Goal: Book appointment/travel/reservation

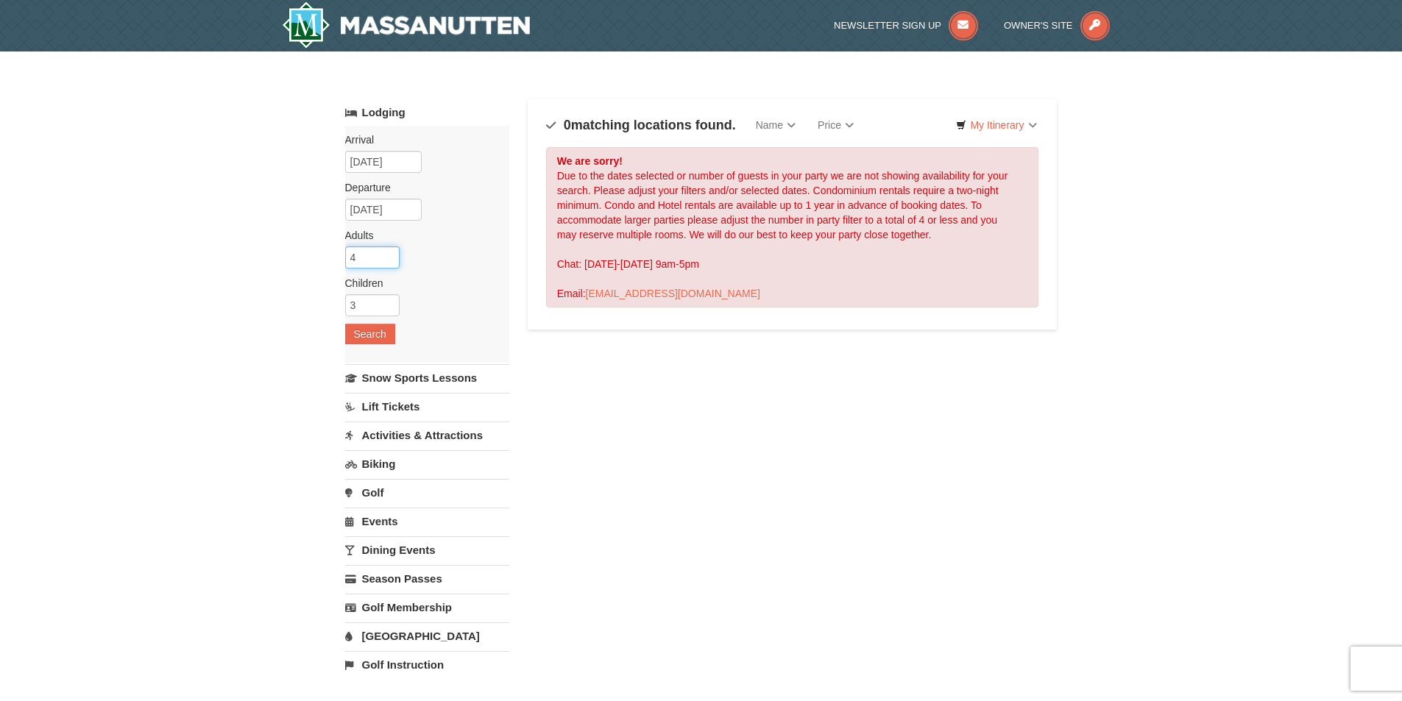
click at [372, 252] on input "4" at bounding box center [372, 258] width 54 height 22
click at [391, 258] on input "3" at bounding box center [372, 258] width 54 height 22
type input "2"
click at [391, 258] on input "2" at bounding box center [372, 258] width 54 height 22
click at [386, 309] on input "2" at bounding box center [372, 305] width 54 height 22
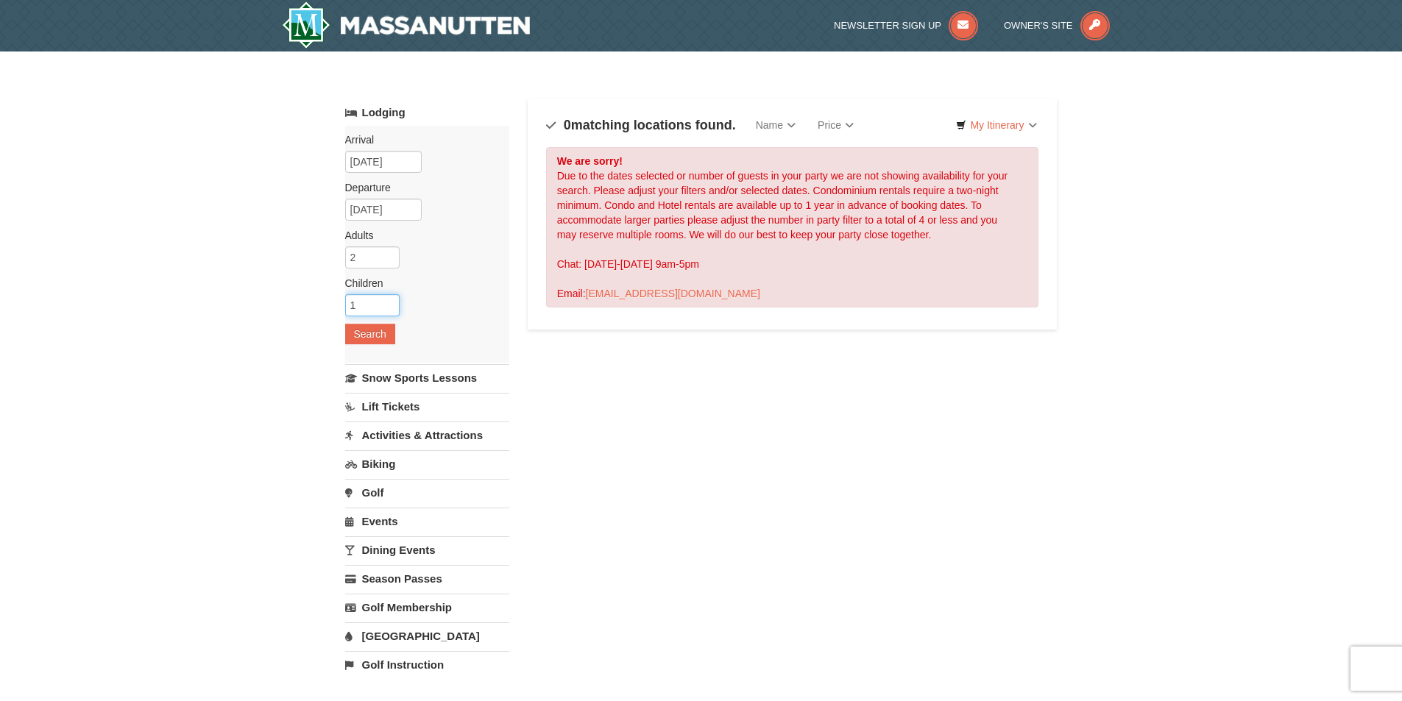
click at [386, 309] on input "1" at bounding box center [372, 305] width 54 height 22
type input "2"
click at [386, 305] on input "2" at bounding box center [372, 305] width 54 height 22
click at [380, 339] on button "Search" at bounding box center [370, 334] width 50 height 21
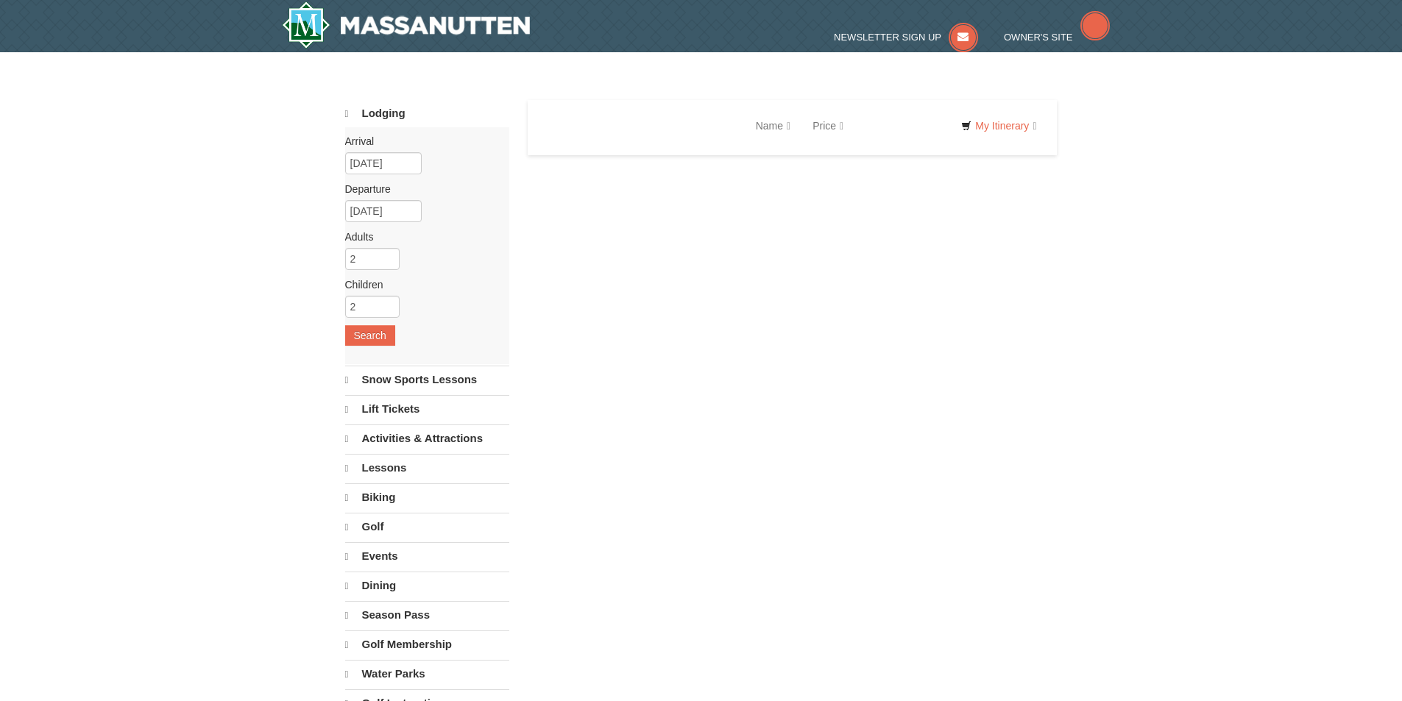
select select "9"
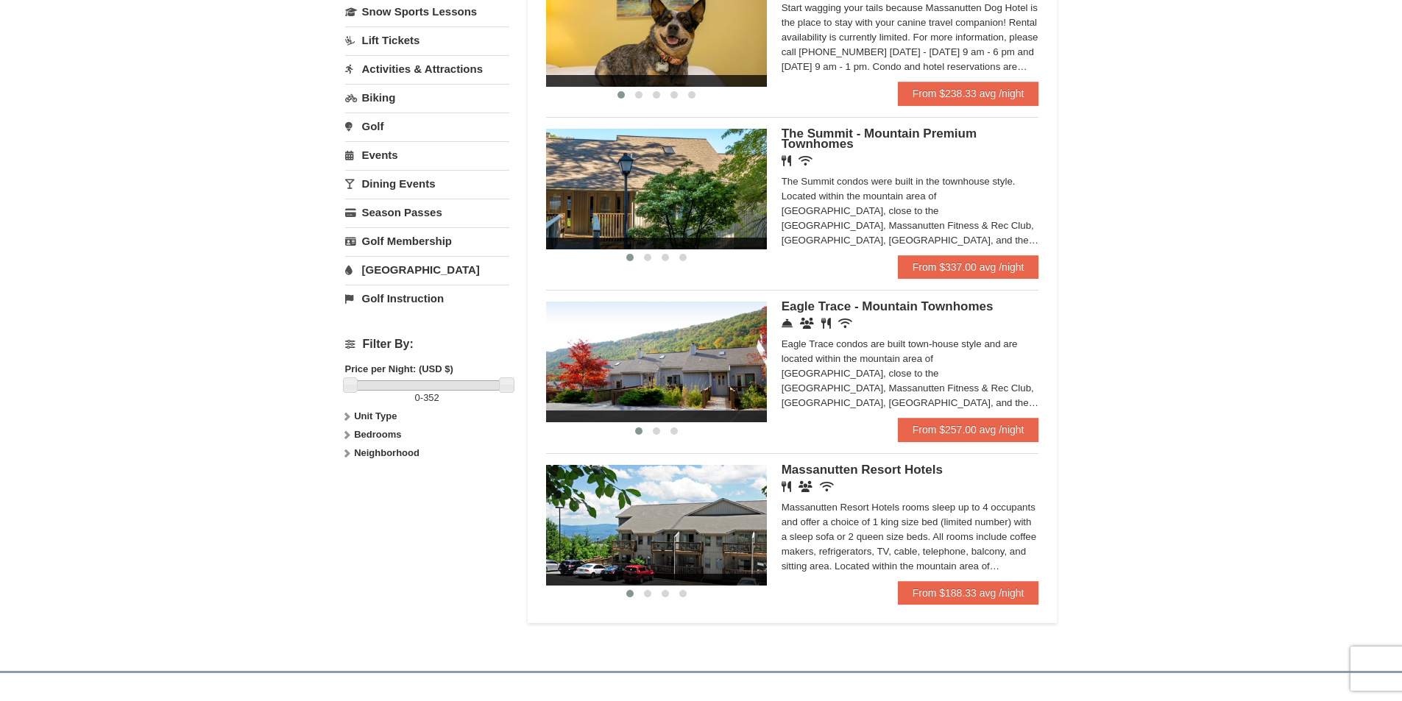
scroll to position [368, 0]
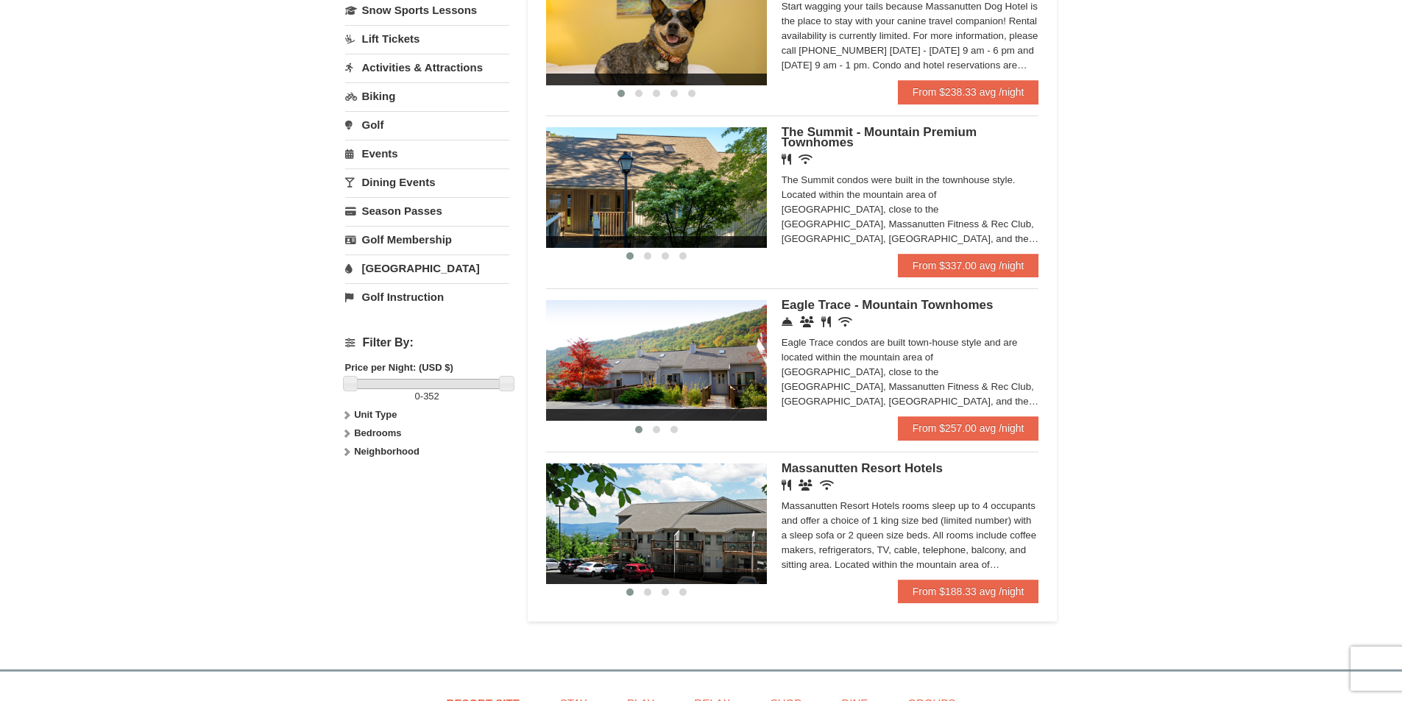
click at [927, 464] on span "Massanutten Resort Hotels" at bounding box center [862, 468] width 161 height 14
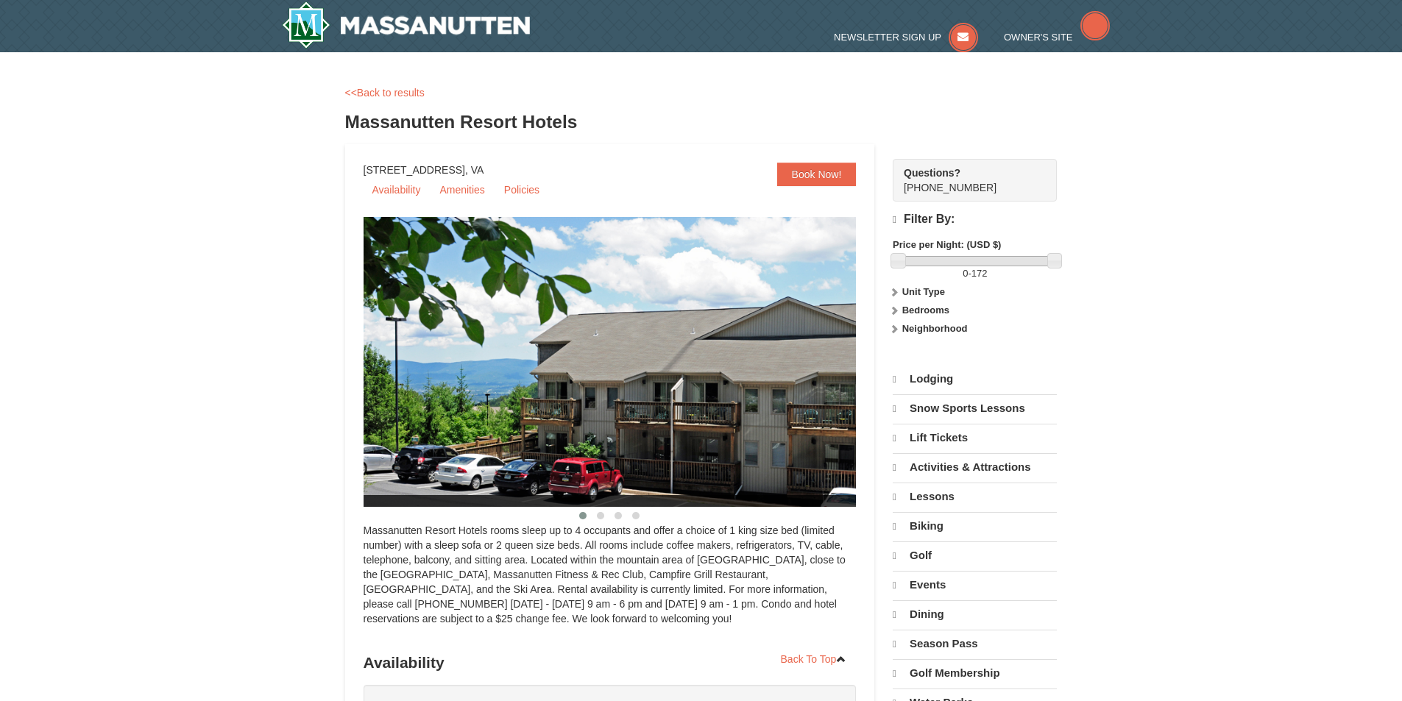
select select "9"
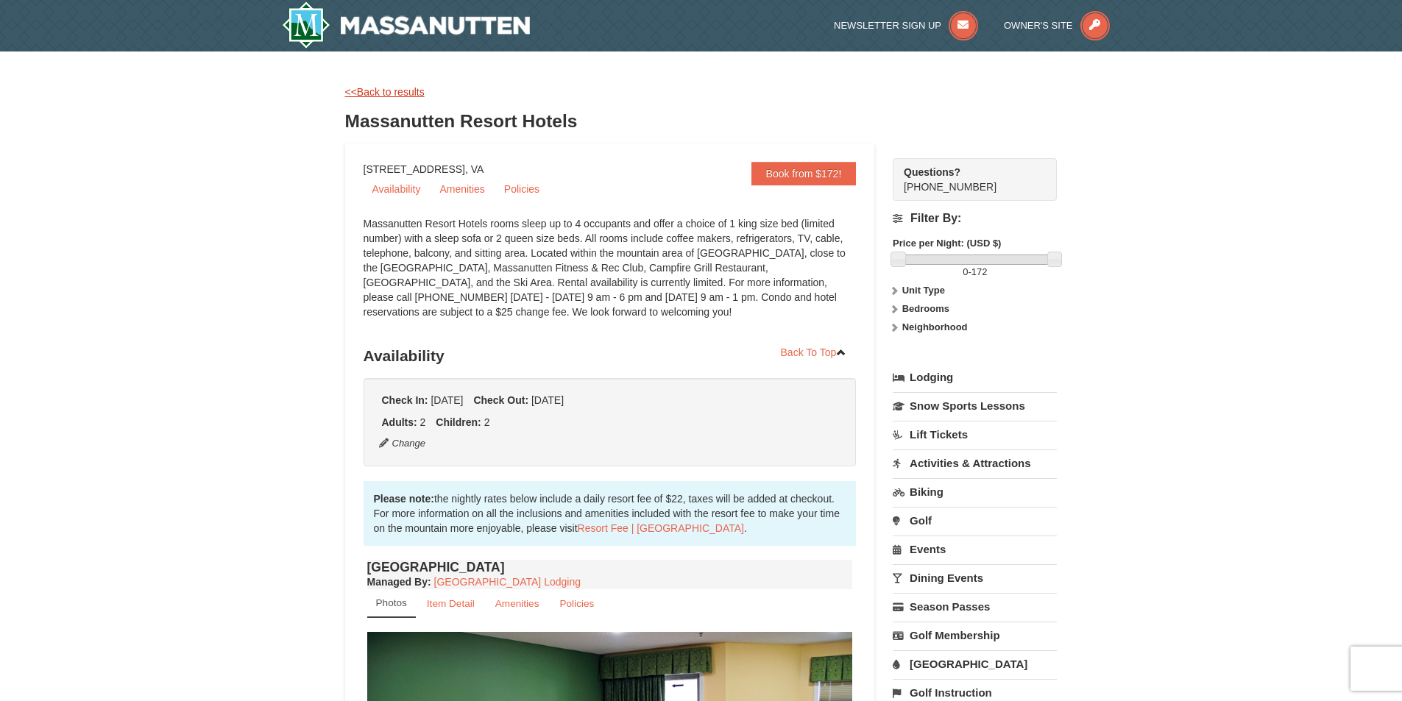
click at [367, 95] on link "<<Back to results" at bounding box center [384, 92] width 79 height 12
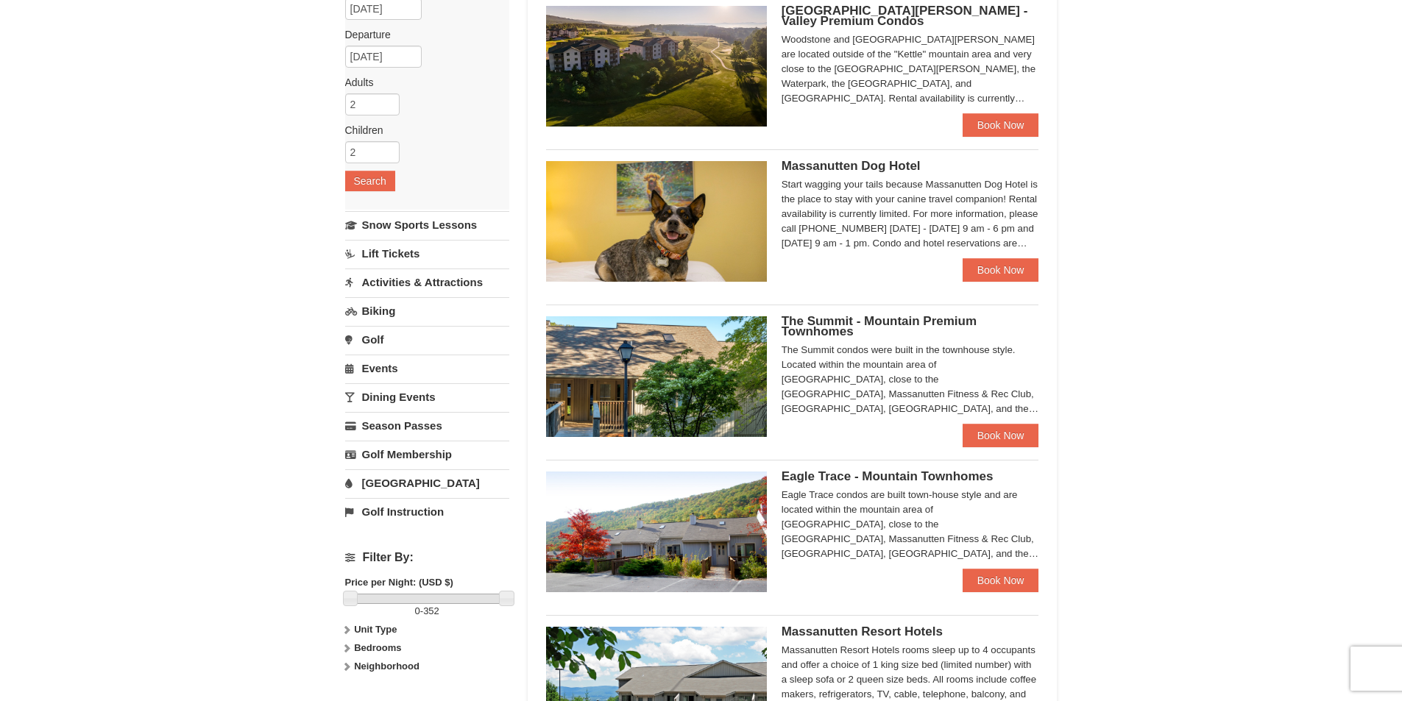
scroll to position [147, 0]
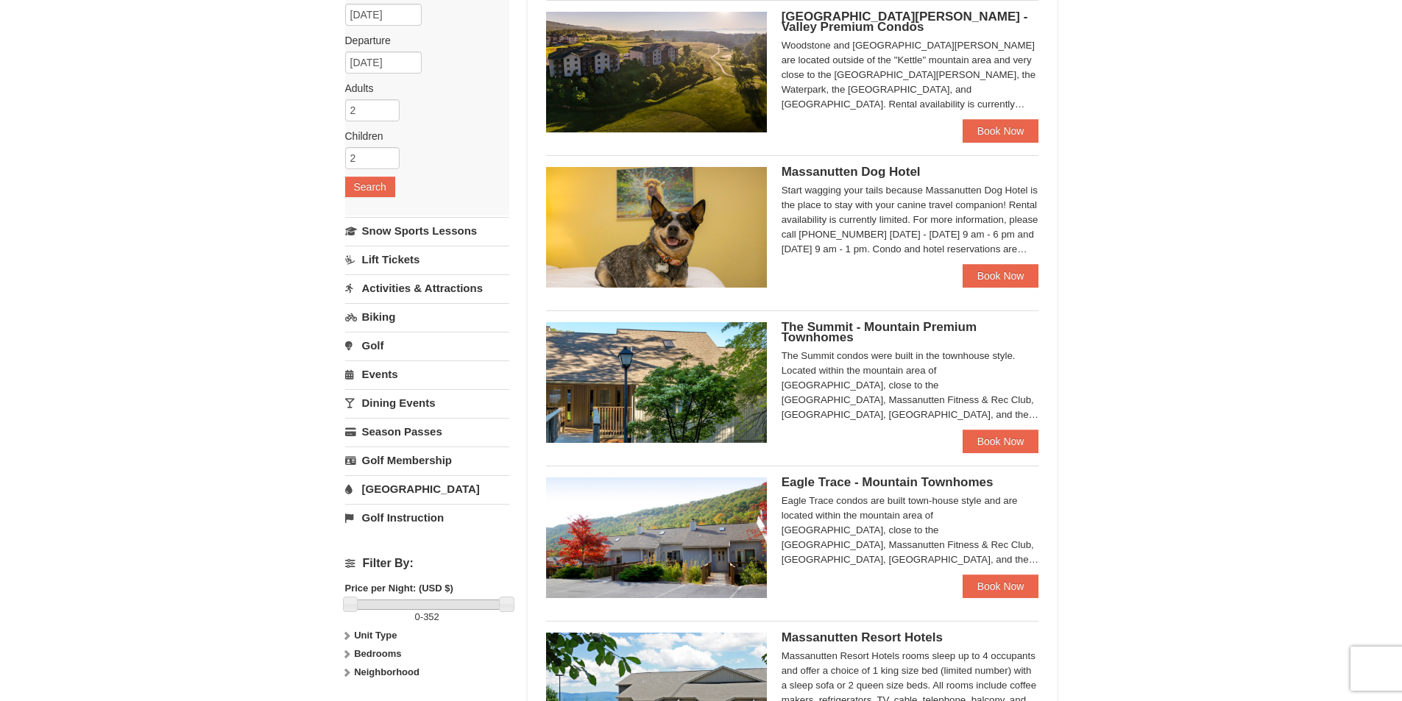
click at [874, 324] on span "The Summit - Mountain Premium Townhomes" at bounding box center [879, 332] width 195 height 24
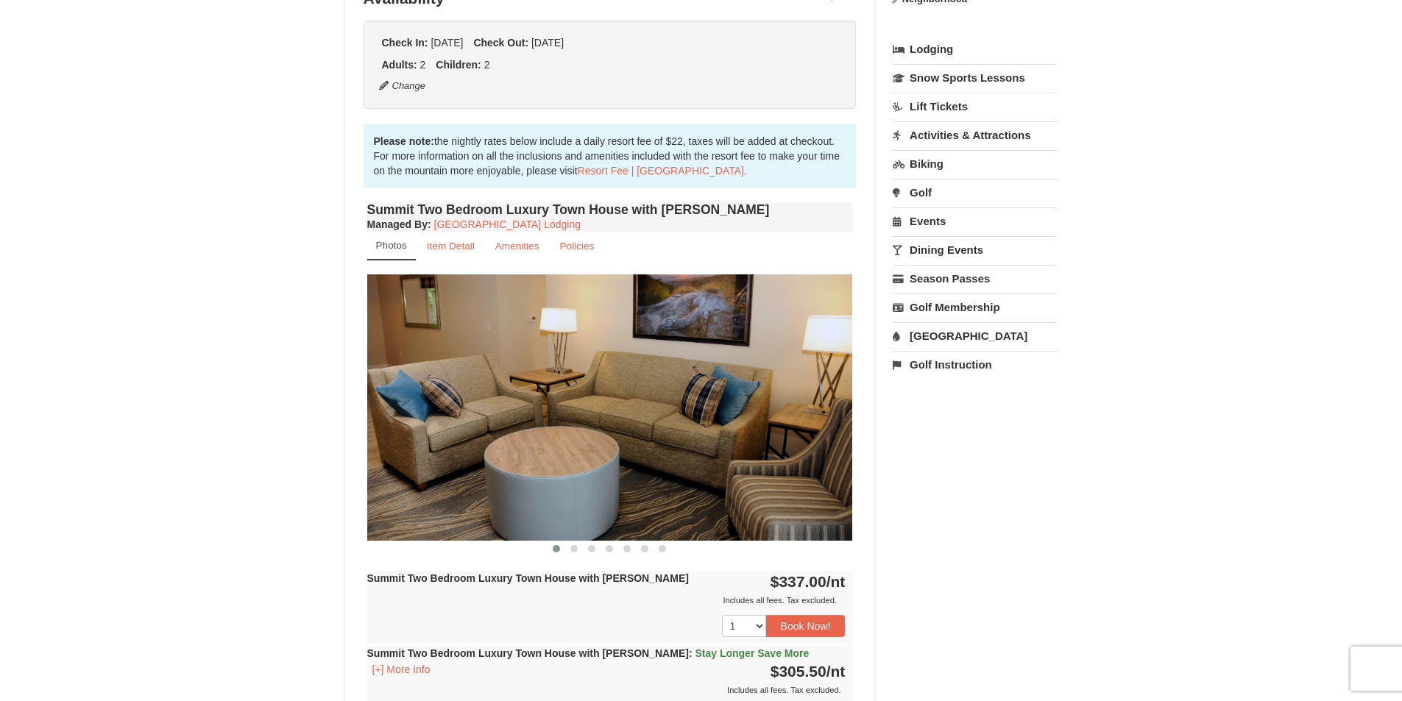
scroll to position [368, 0]
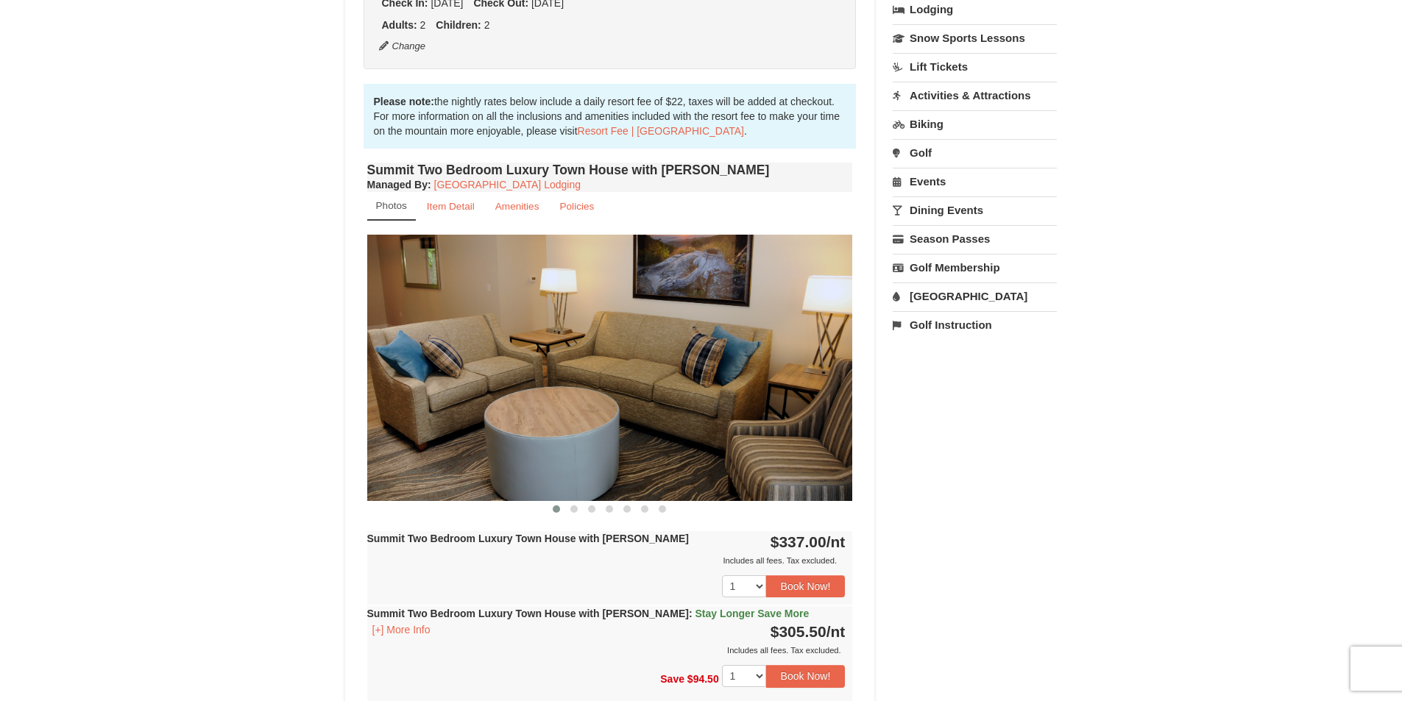
click at [674, 344] on img at bounding box center [610, 368] width 486 height 266
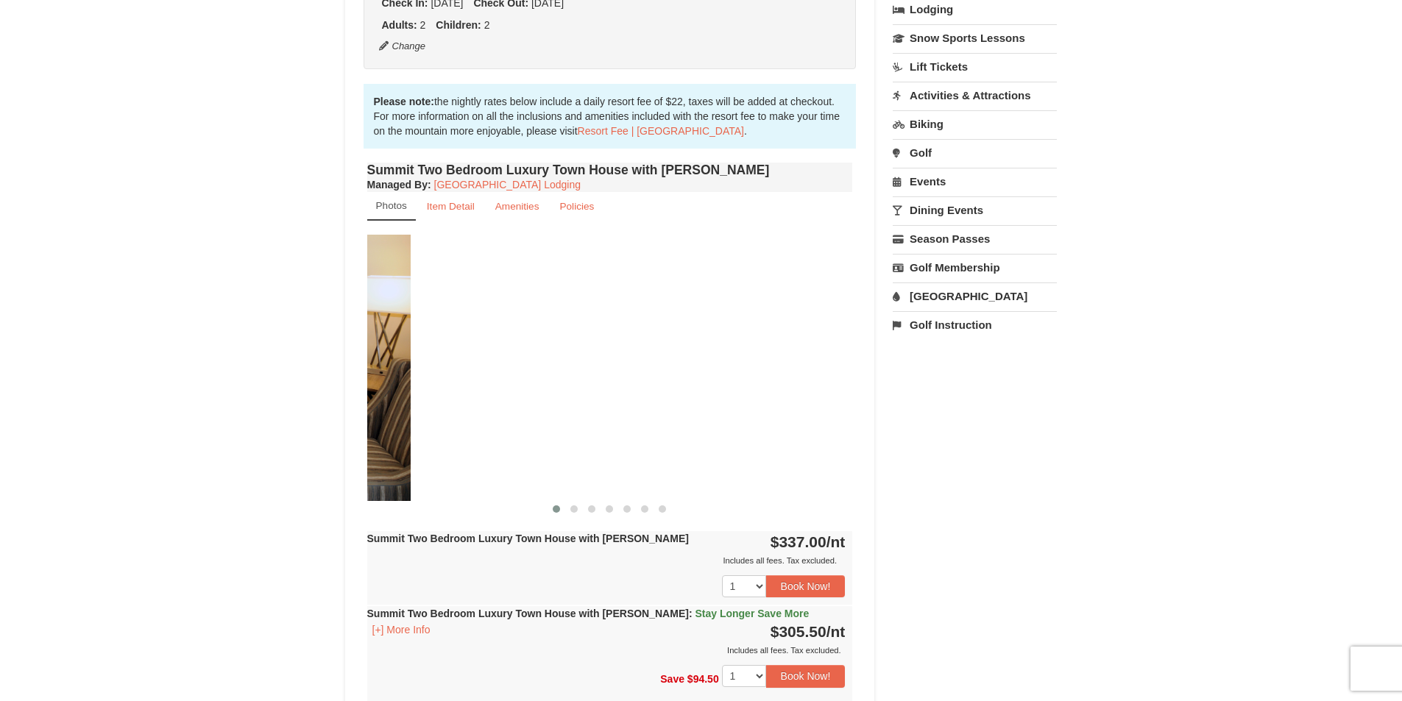
drag, startPoint x: 728, startPoint y: 352, endPoint x: 281, endPoint y: 340, distance: 446.9
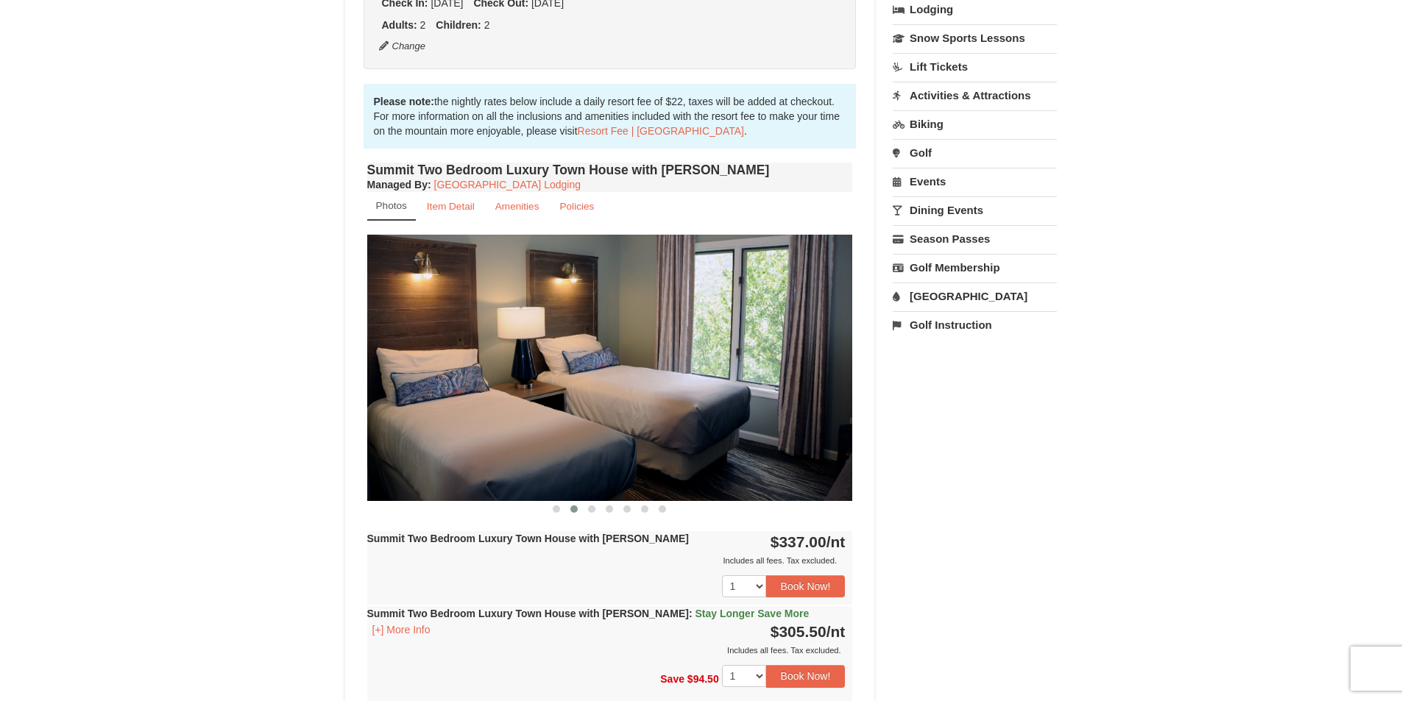
drag, startPoint x: 784, startPoint y: 358, endPoint x: 463, endPoint y: 378, distance: 322.2
click at [463, 378] on img at bounding box center [610, 368] width 486 height 266
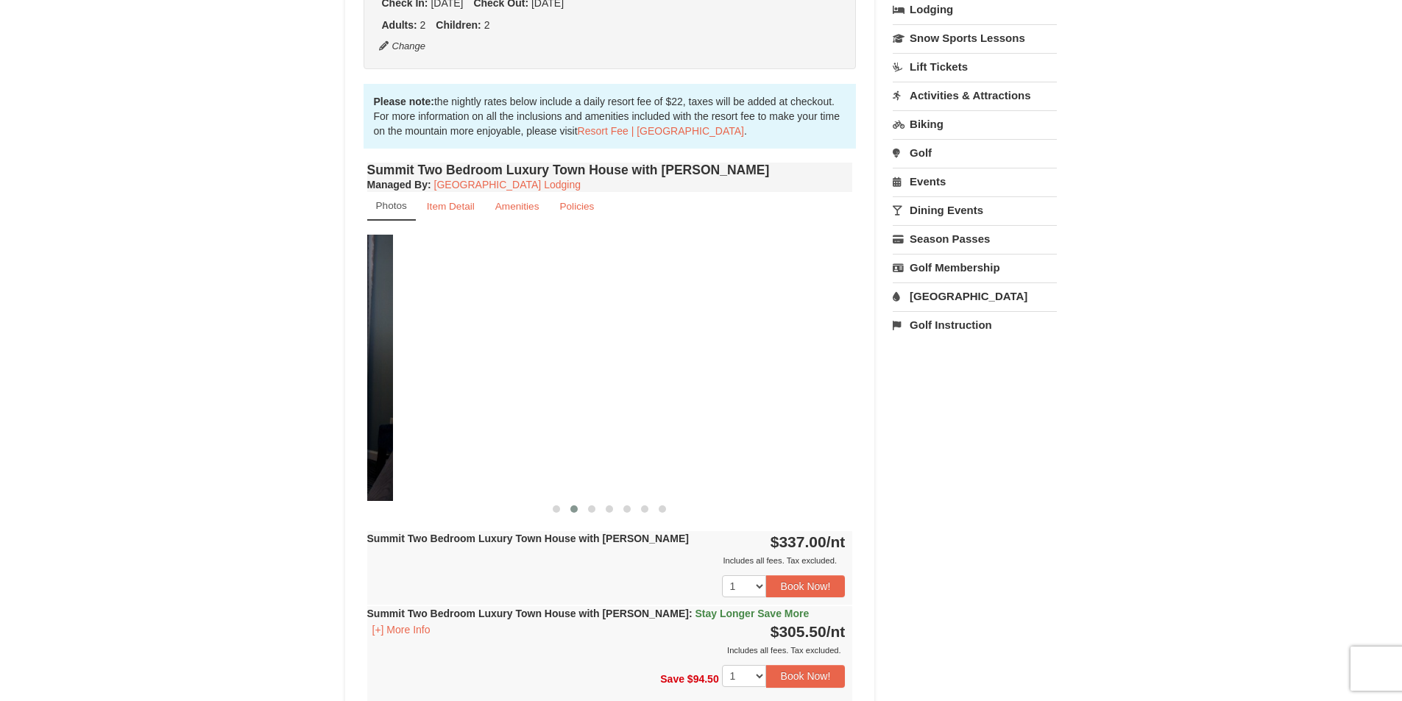
drag, startPoint x: 776, startPoint y: 378, endPoint x: 308, endPoint y: 383, distance: 468.1
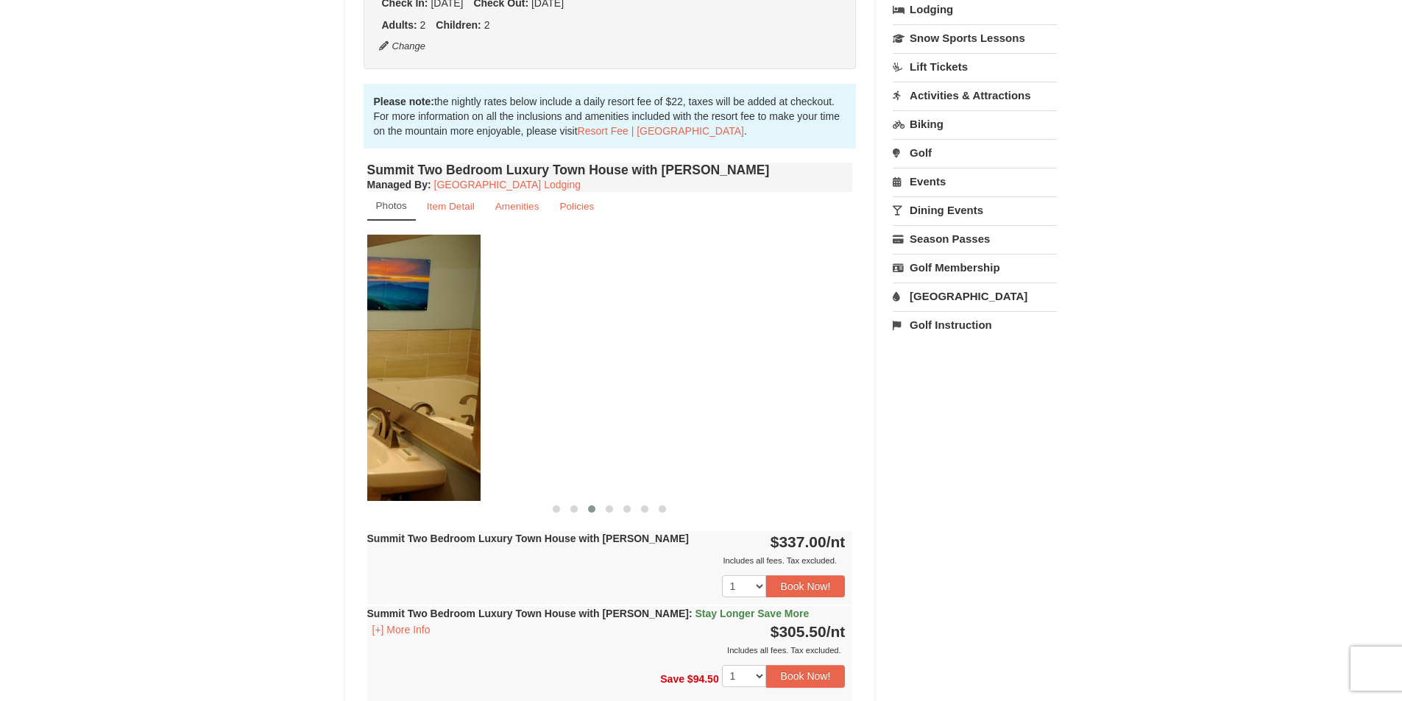
drag, startPoint x: 809, startPoint y: 375, endPoint x: 412, endPoint y: 382, distance: 396.7
click at [412, 382] on img at bounding box center [238, 368] width 486 height 266
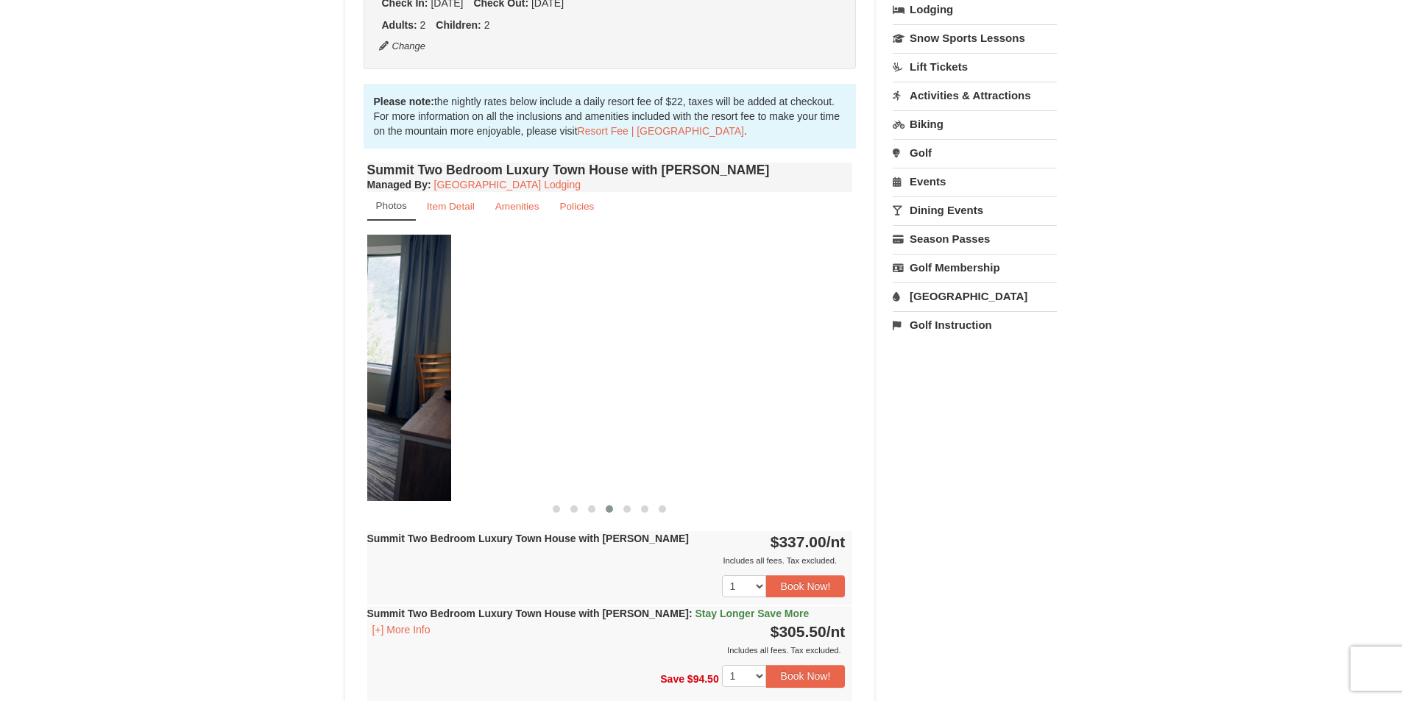
drag, startPoint x: 818, startPoint y: 360, endPoint x: 294, endPoint y: 386, distance: 524.6
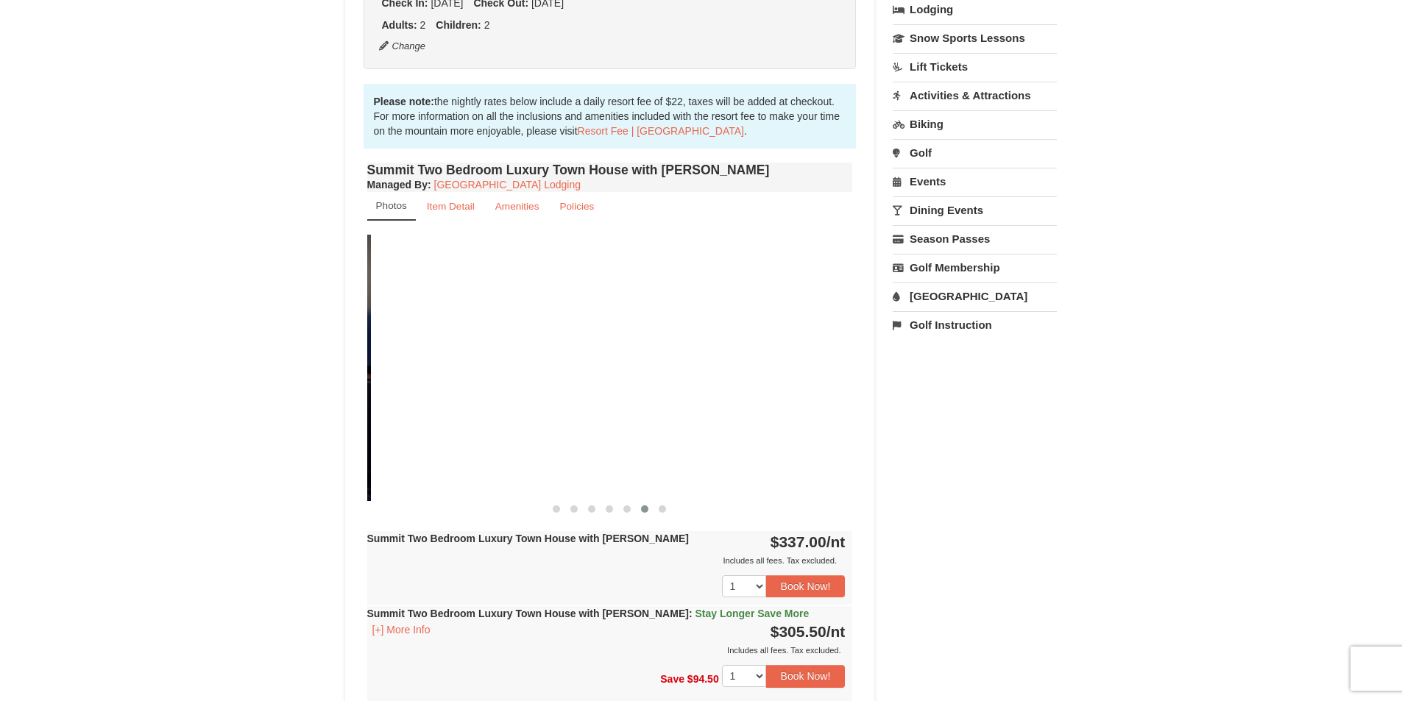
drag, startPoint x: 823, startPoint y: 381, endPoint x: 336, endPoint y: 397, distance: 488.1
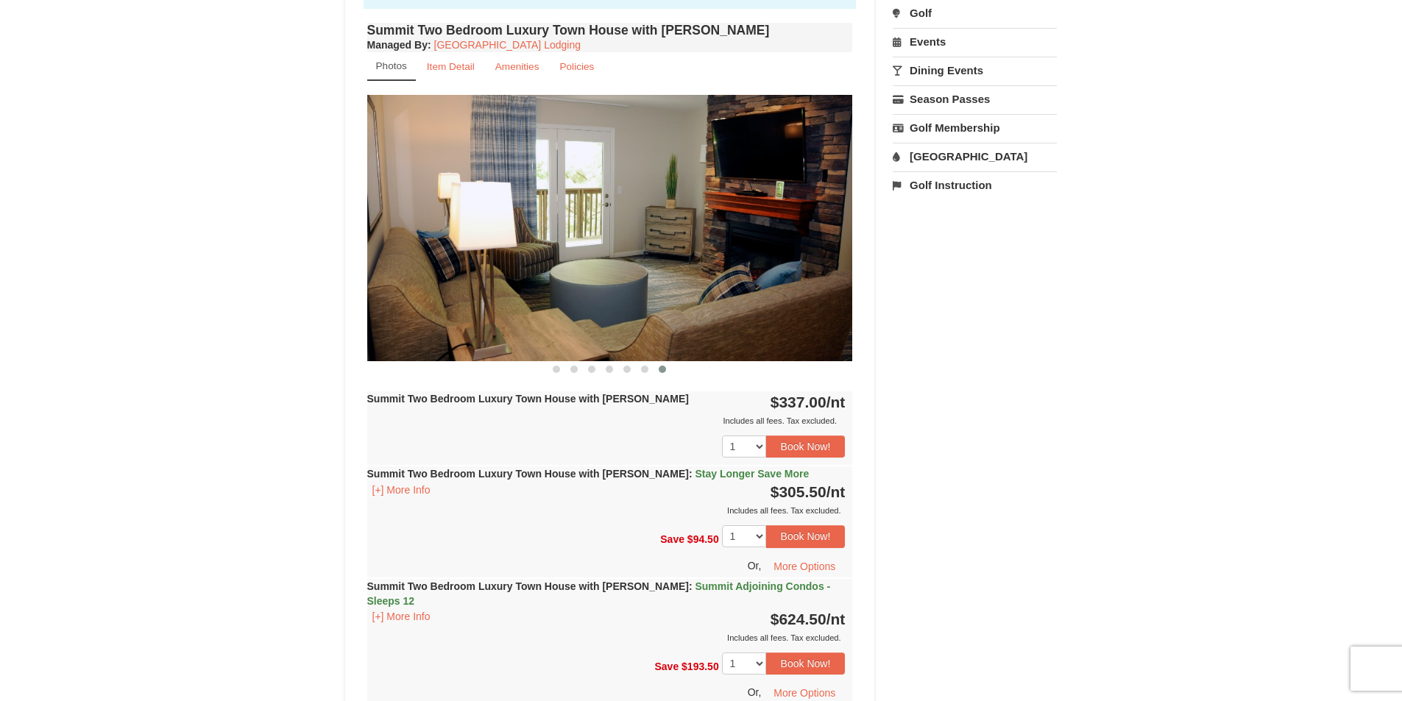
scroll to position [736, 0]
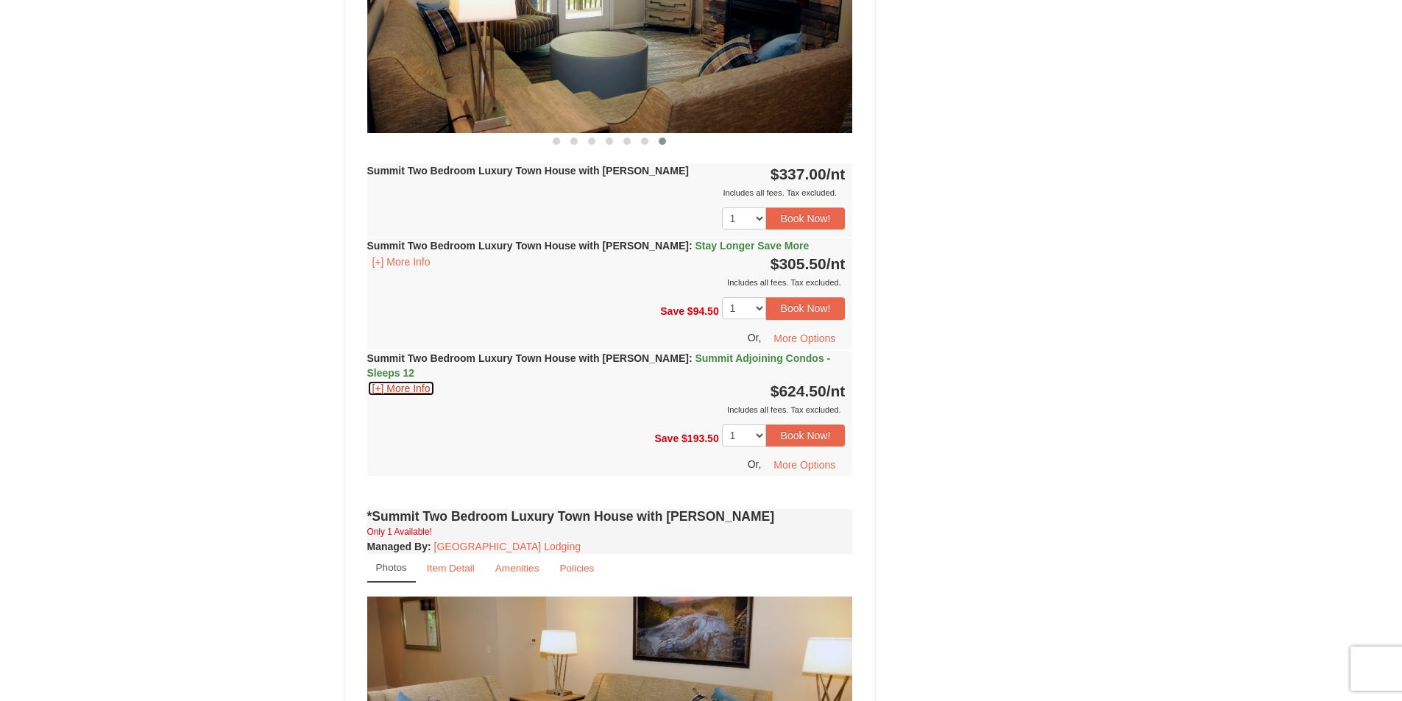
click at [412, 380] on button "[+] More Info" at bounding box center [401, 388] width 68 height 16
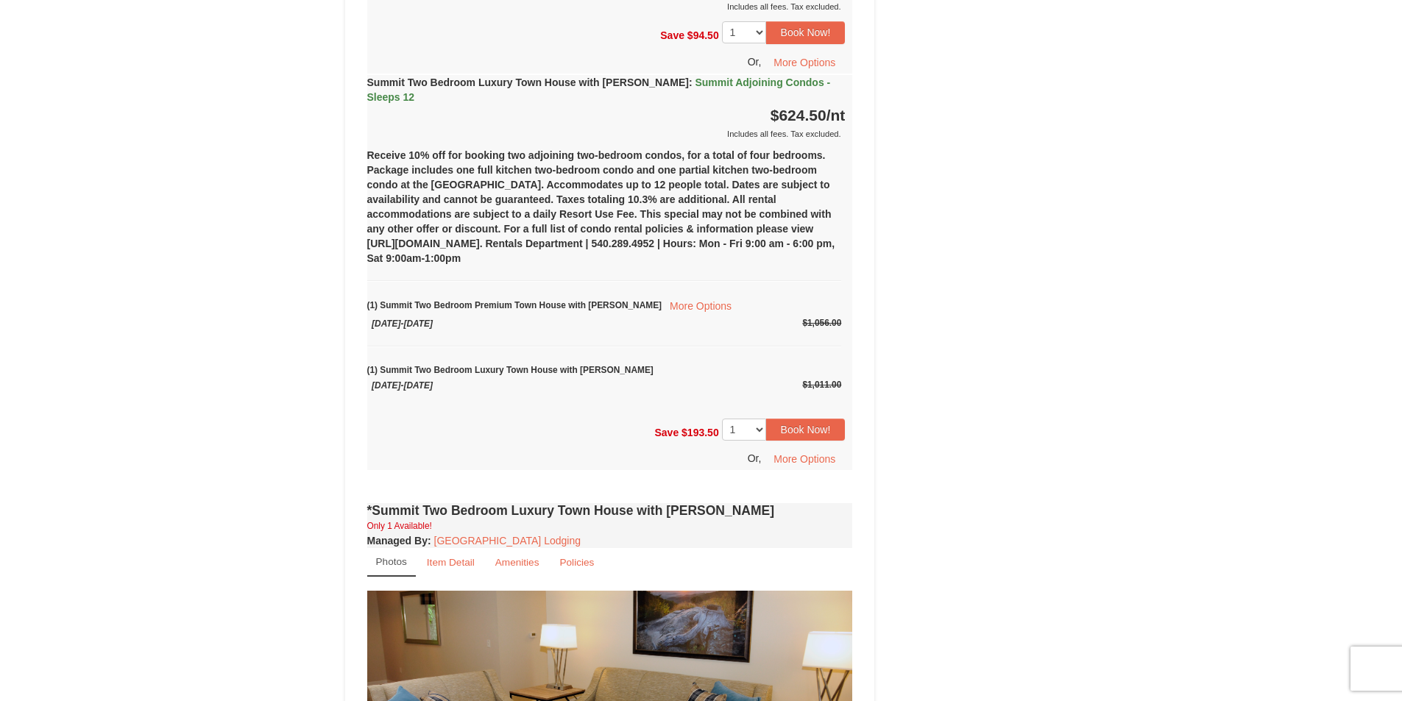
scroll to position [1030, 0]
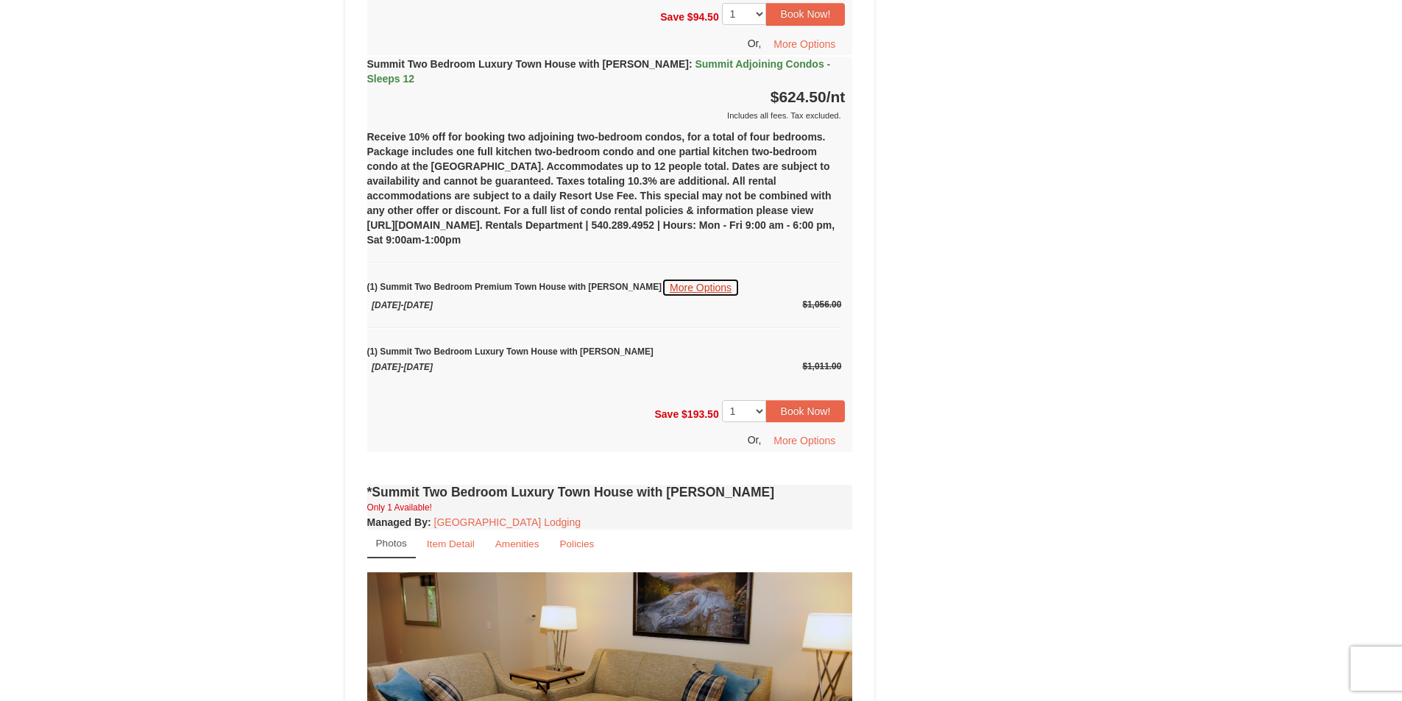
click at [662, 278] on button "More Options" at bounding box center [701, 287] width 78 height 19
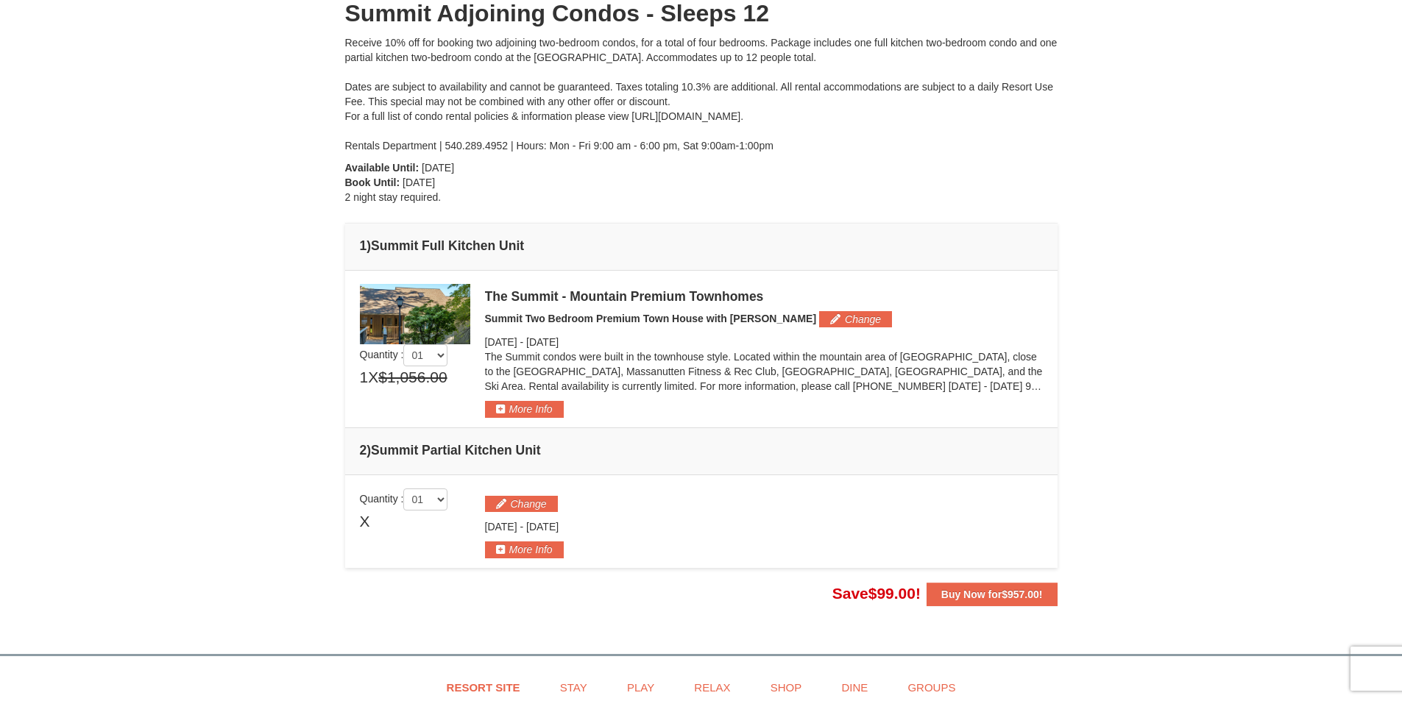
scroll to position [368, 0]
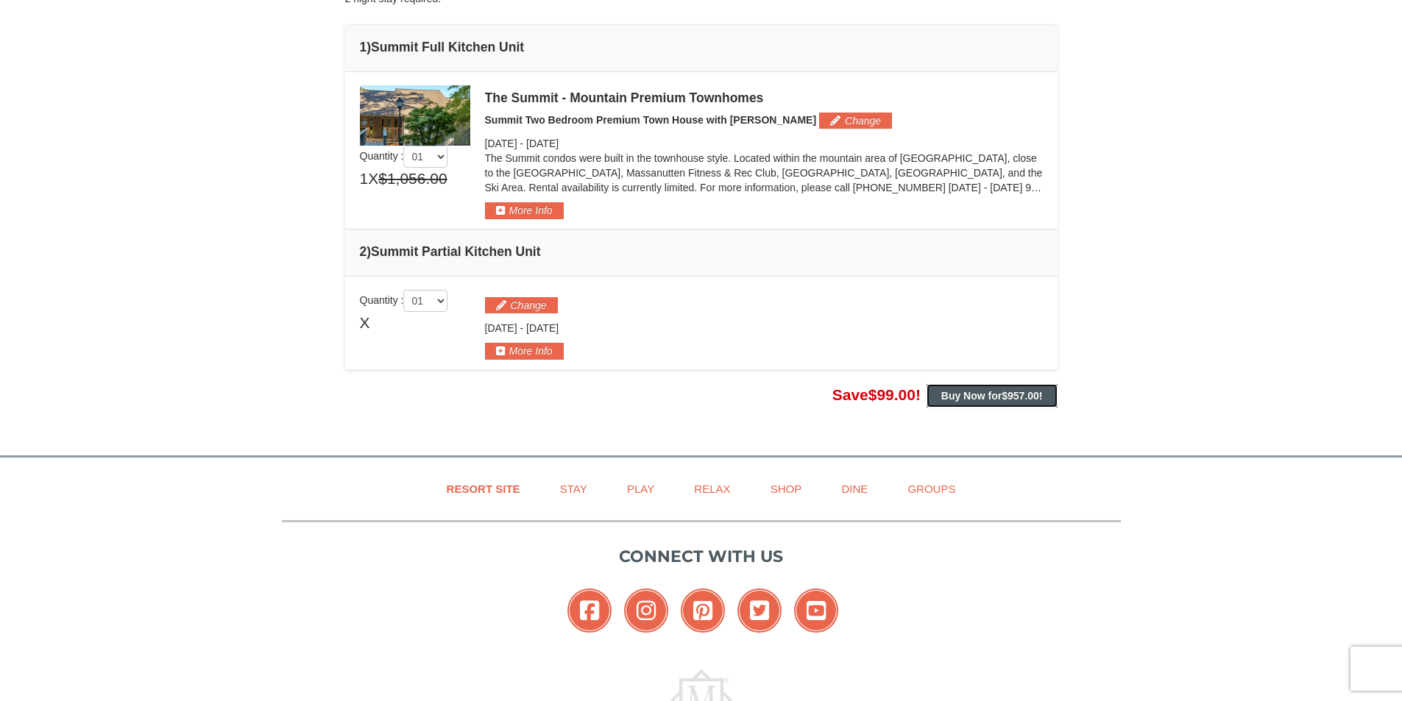
click at [1019, 395] on span "$957.00" at bounding box center [1021, 396] width 38 height 12
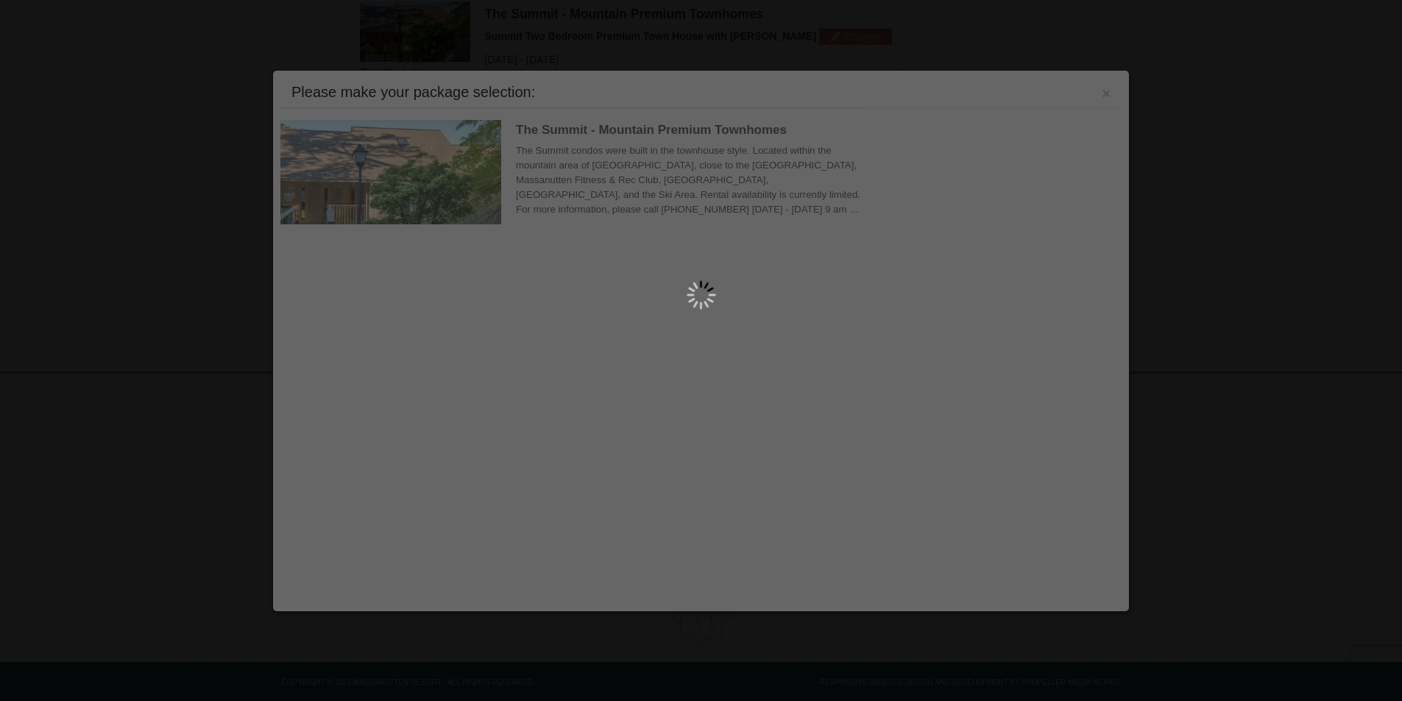
scroll to position [453, 0]
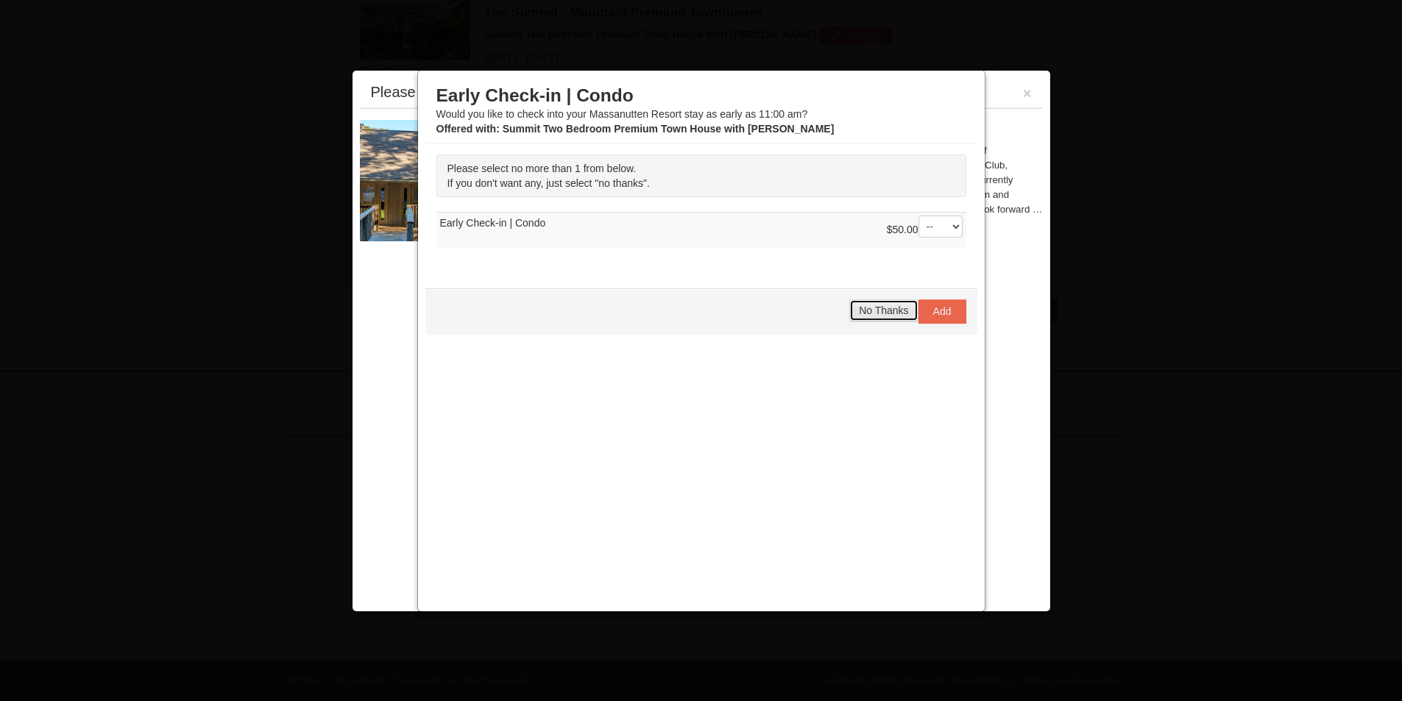
click at [865, 305] on span "No Thanks" at bounding box center [883, 311] width 49 height 12
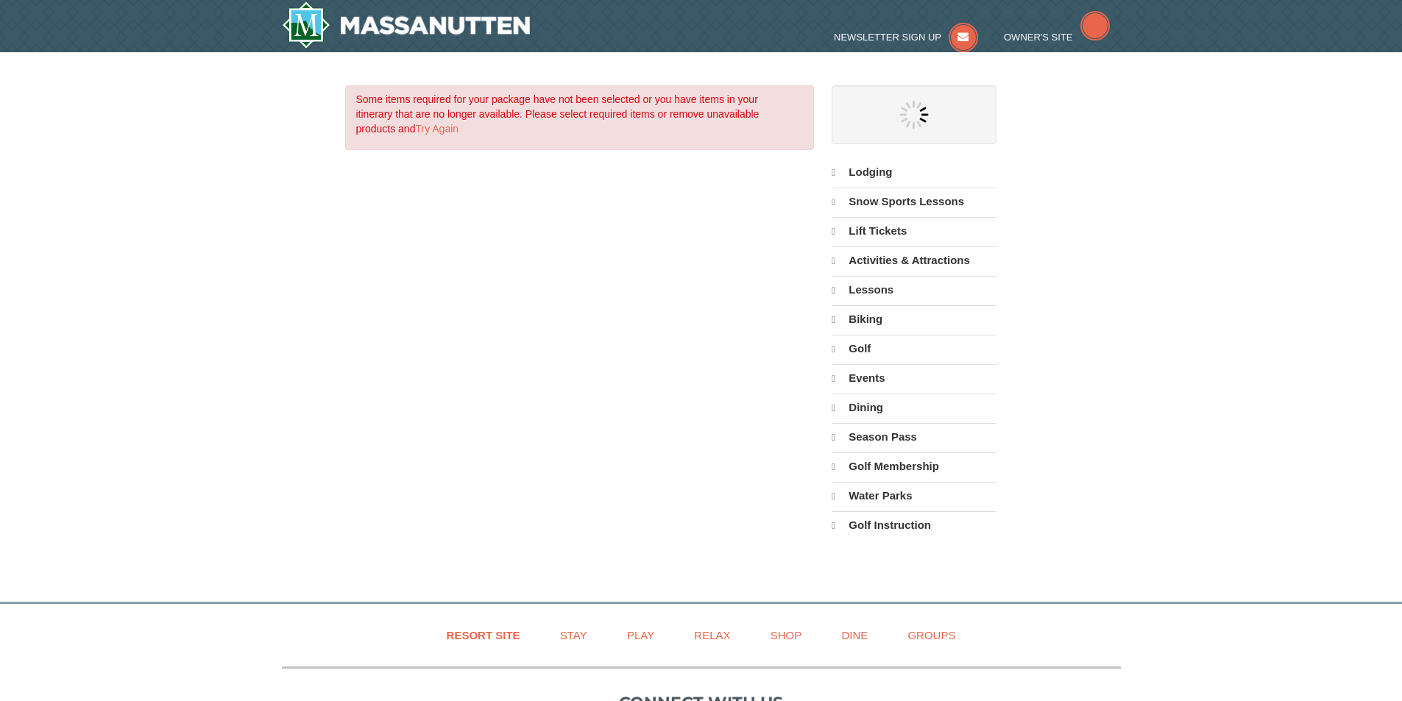
select select "9"
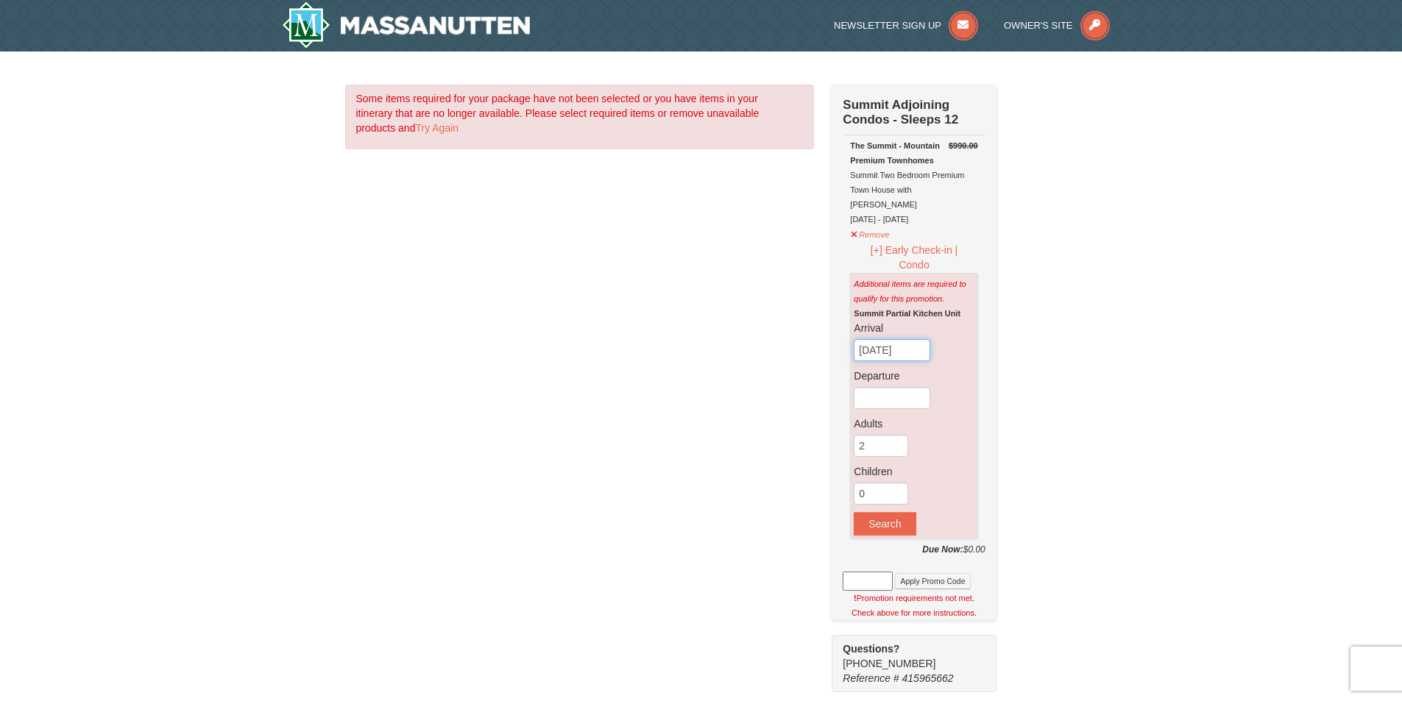
click at [929, 339] on input "09/09/2025" at bounding box center [892, 350] width 77 height 22
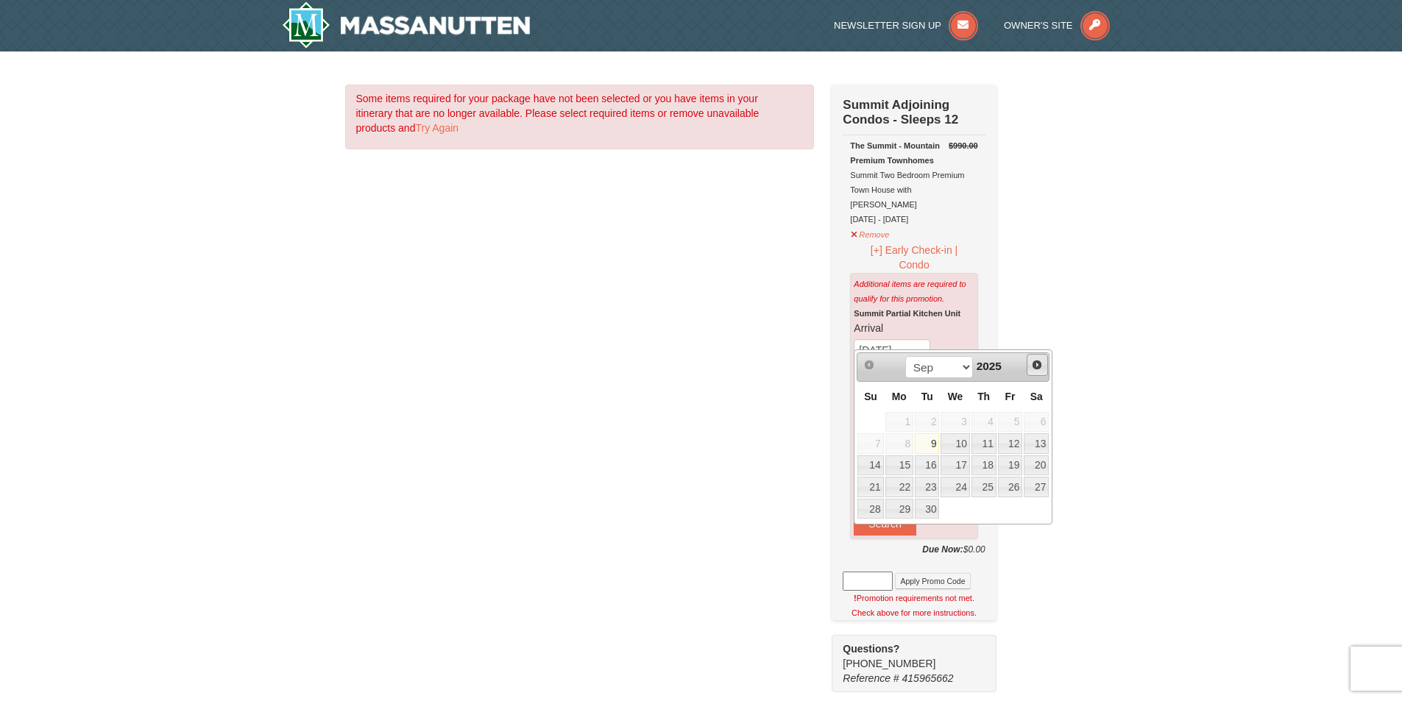
click at [1035, 363] on span "Next" at bounding box center [1037, 365] width 12 height 12
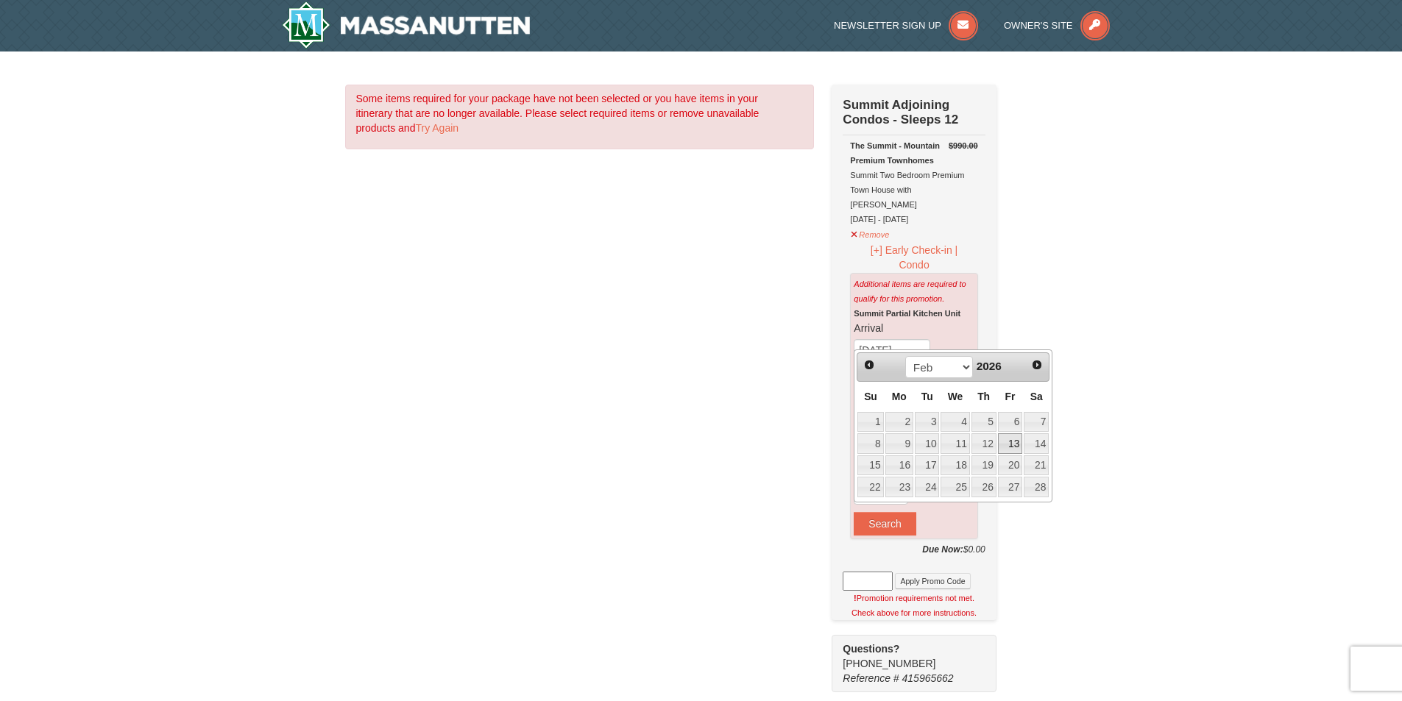
click at [1019, 442] on link "13" at bounding box center [1010, 443] width 25 height 21
type input "[DATE]"
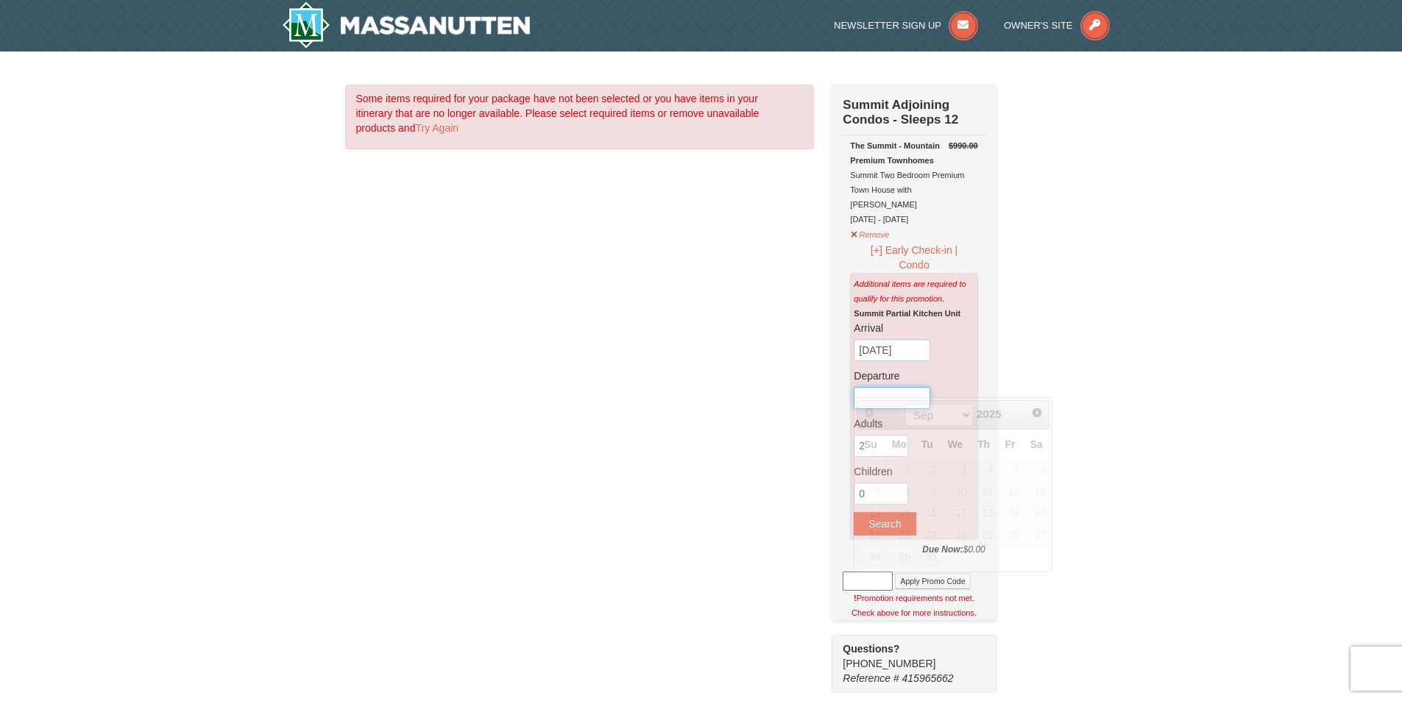
click at [909, 387] on input "text" at bounding box center [892, 398] width 77 height 22
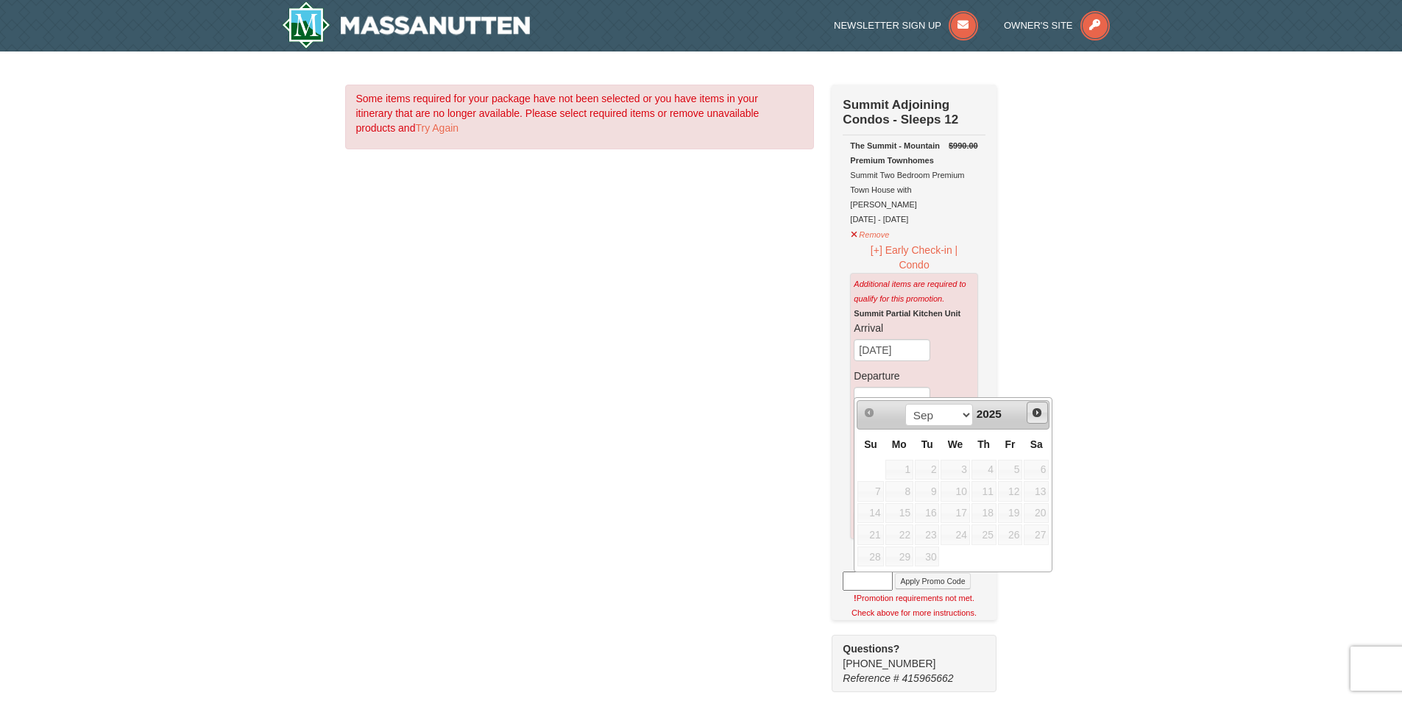
click at [1040, 409] on span "Next" at bounding box center [1037, 413] width 12 height 12
click at [1039, 411] on span "Next" at bounding box center [1037, 413] width 12 height 12
click at [891, 511] on link "16" at bounding box center [899, 513] width 28 height 21
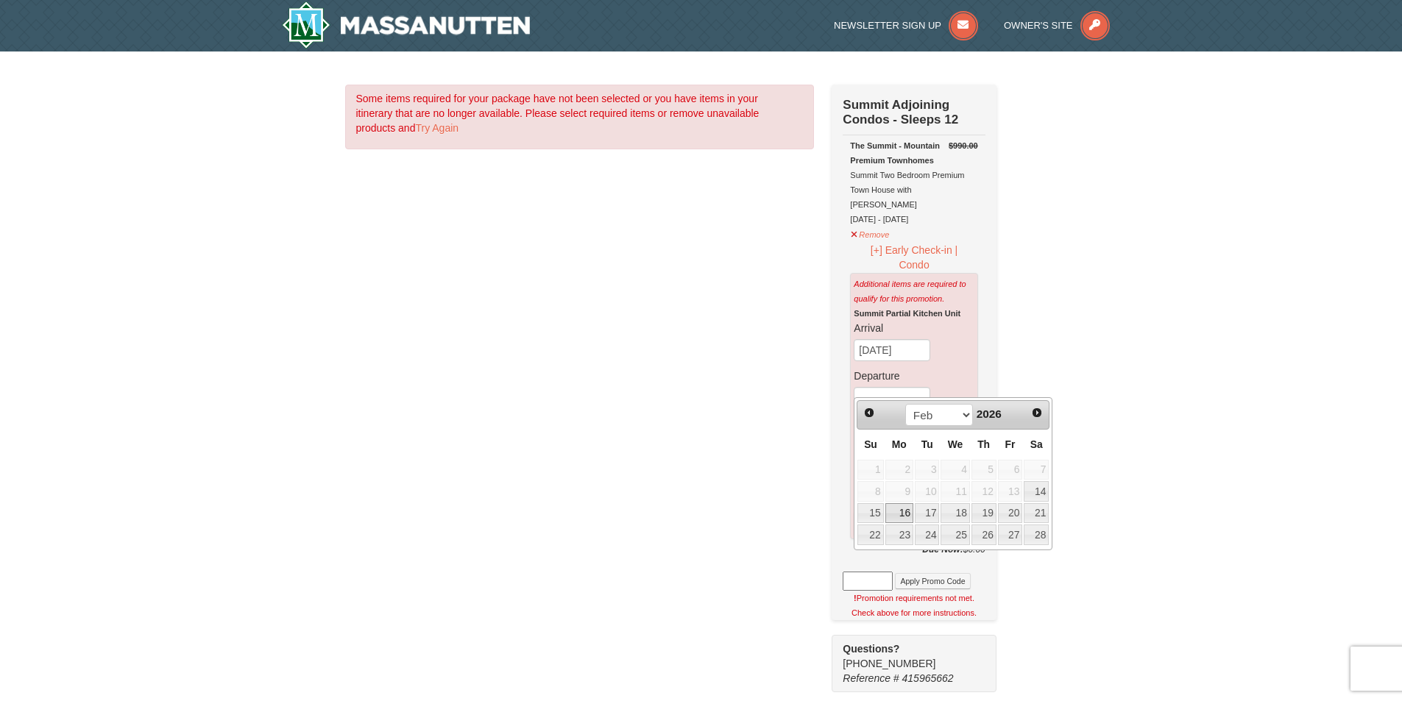
type input "02/16/2026"
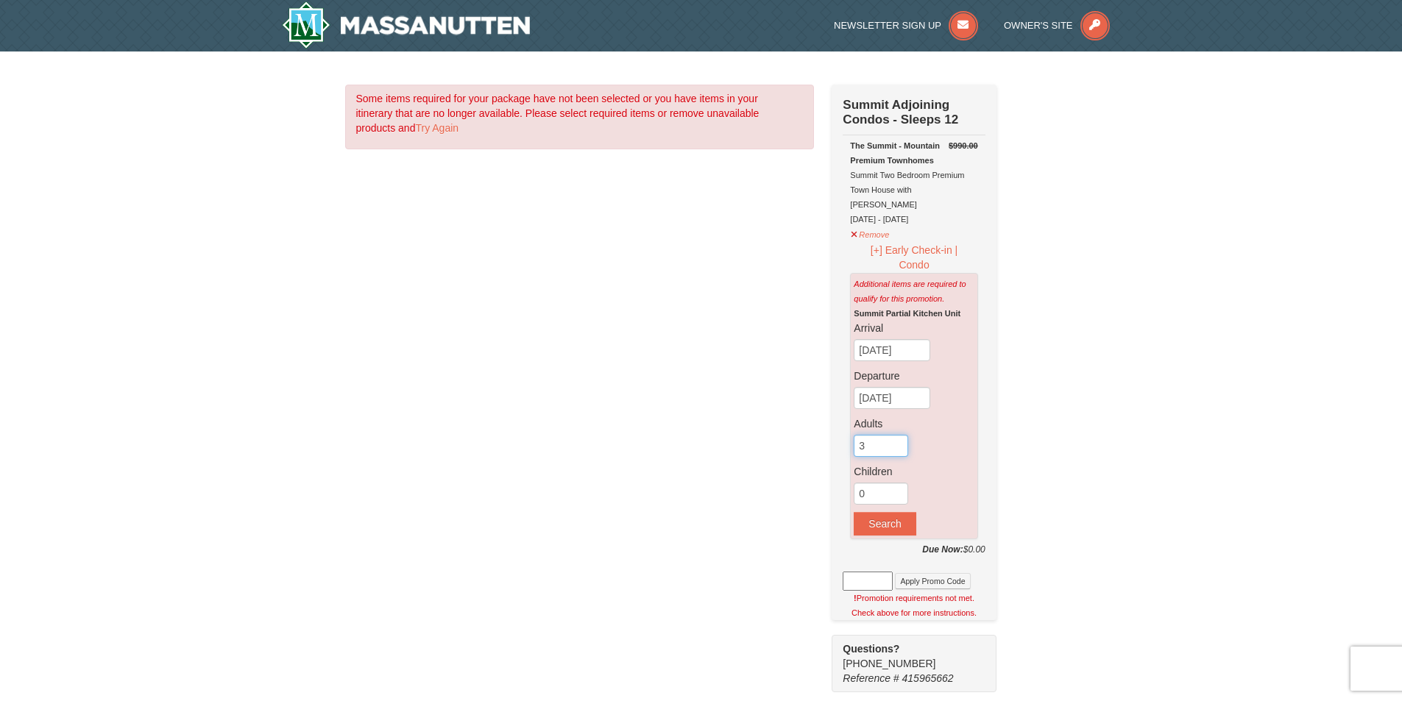
click at [896, 435] on input "3" at bounding box center [881, 446] width 54 height 22
type input "2"
click at [898, 440] on input "2" at bounding box center [881, 446] width 54 height 22
click at [902, 483] on input "1" at bounding box center [881, 494] width 54 height 22
type input "2"
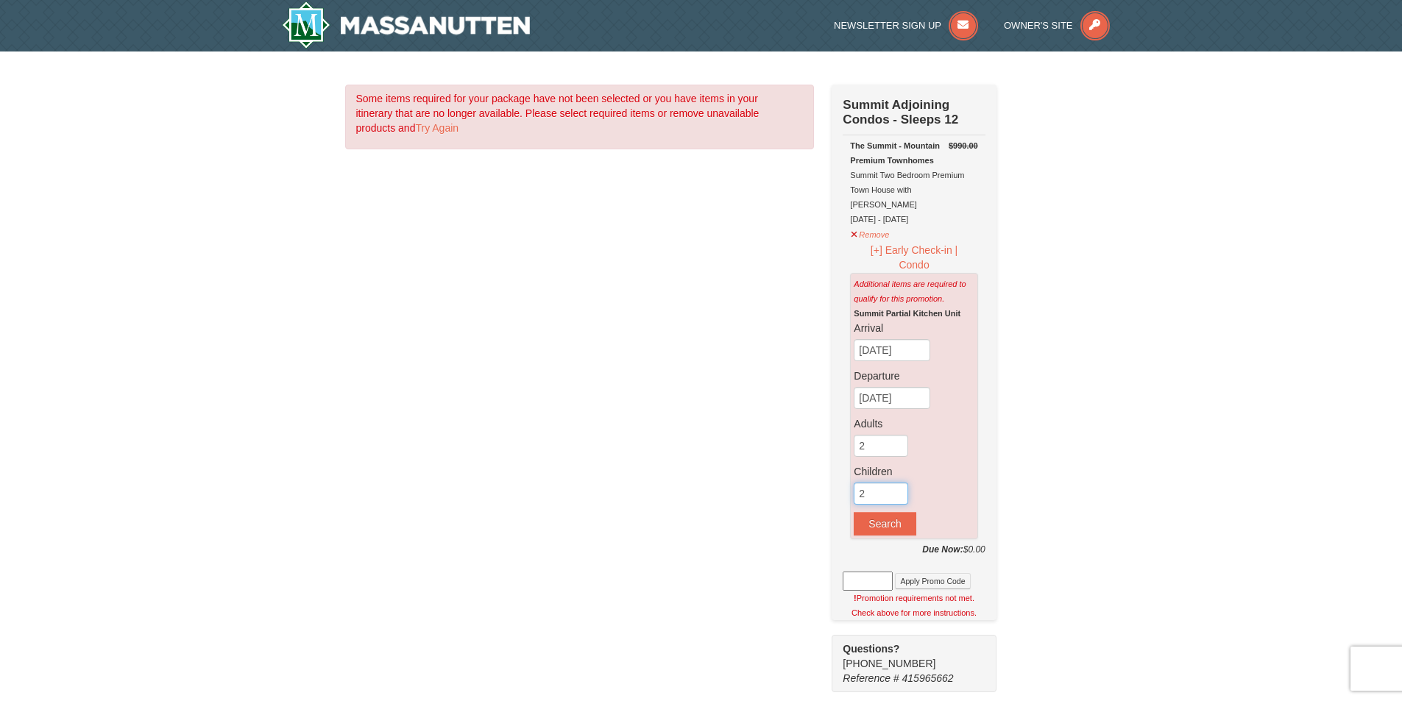
click at [902, 483] on input "2" at bounding box center [881, 494] width 54 height 22
click at [894, 515] on button "Search" at bounding box center [885, 524] width 62 height 24
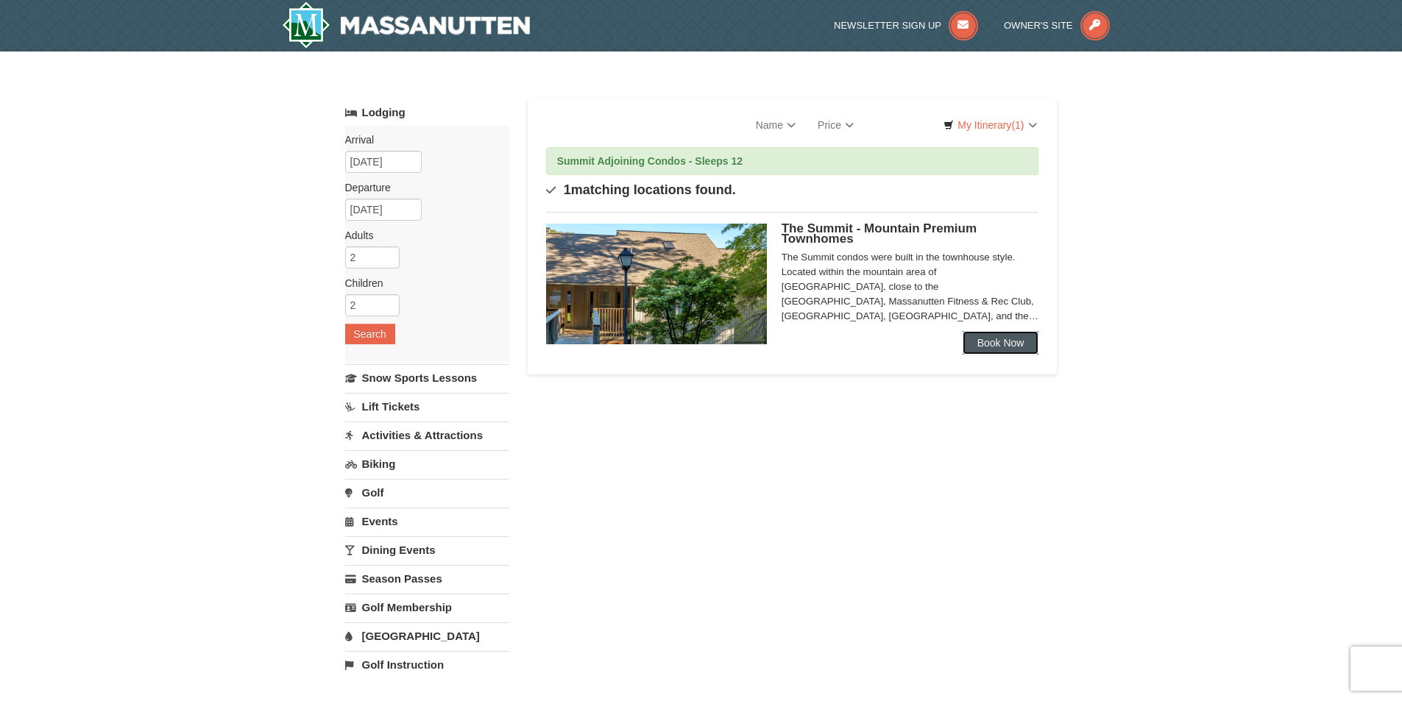
click at [1002, 333] on link "Book Now" at bounding box center [1001, 343] width 77 height 24
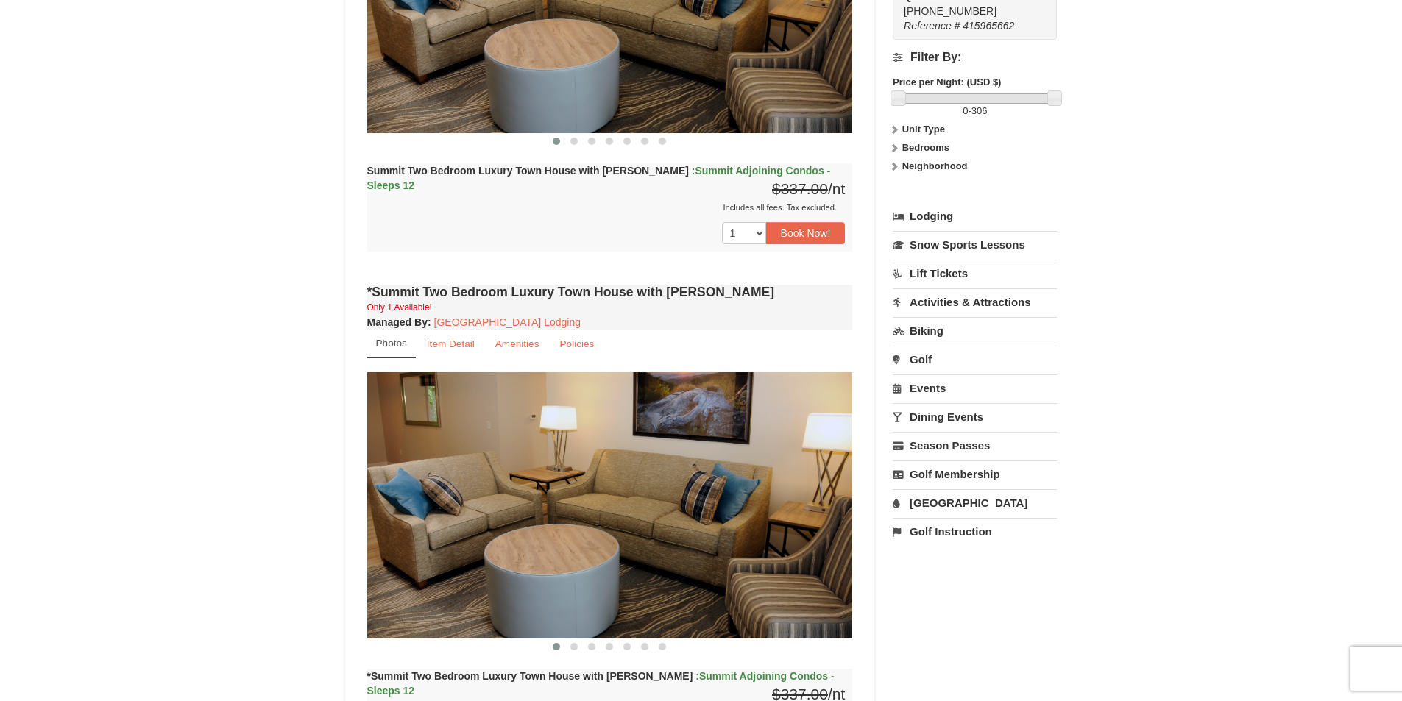
scroll to position [442, 0]
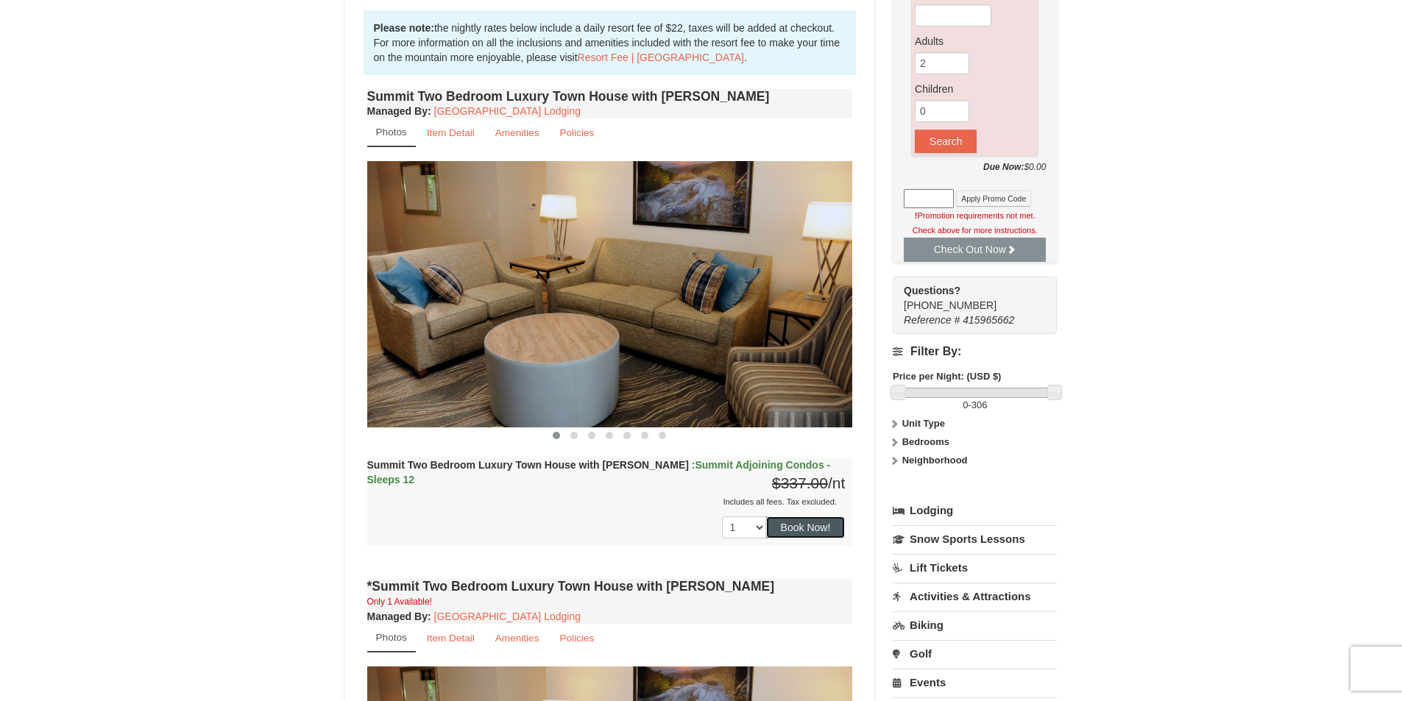
click at [830, 529] on button "Book Now!" at bounding box center [805, 528] width 79 height 22
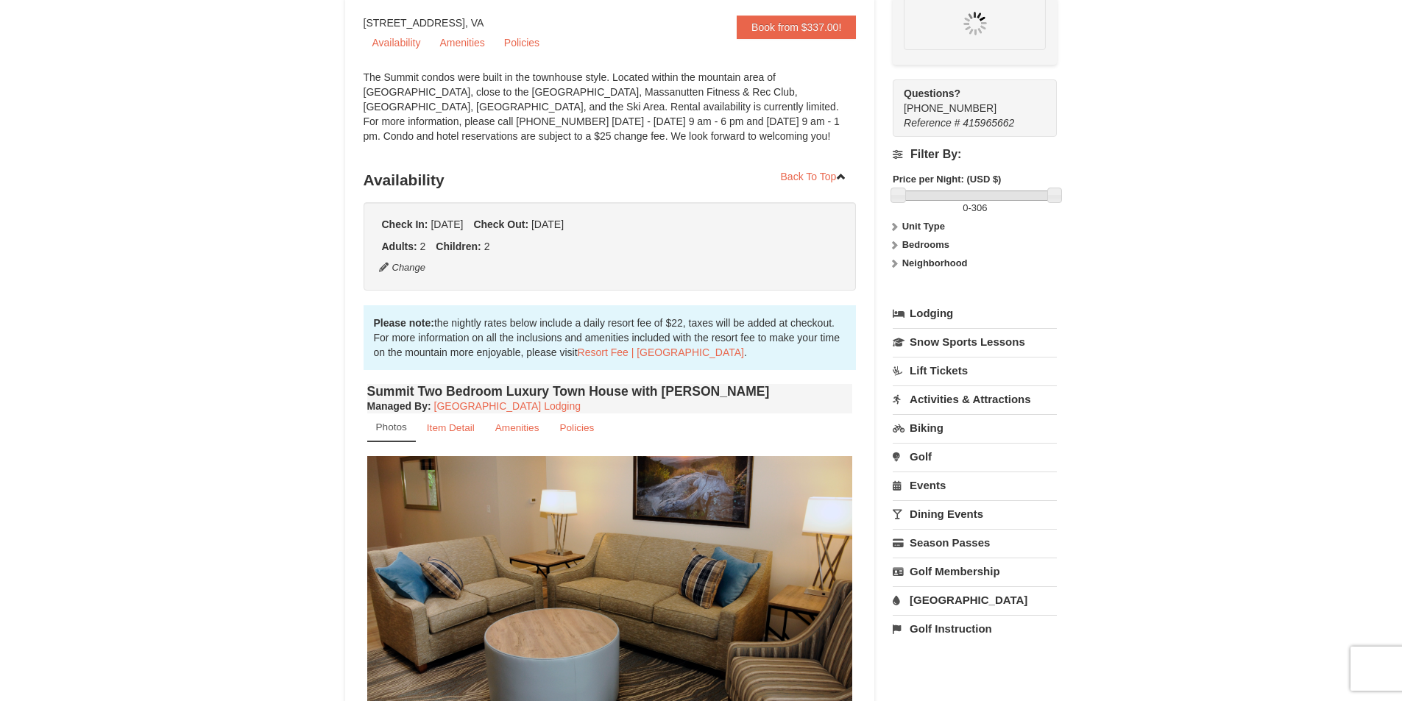
scroll to position [144, 0]
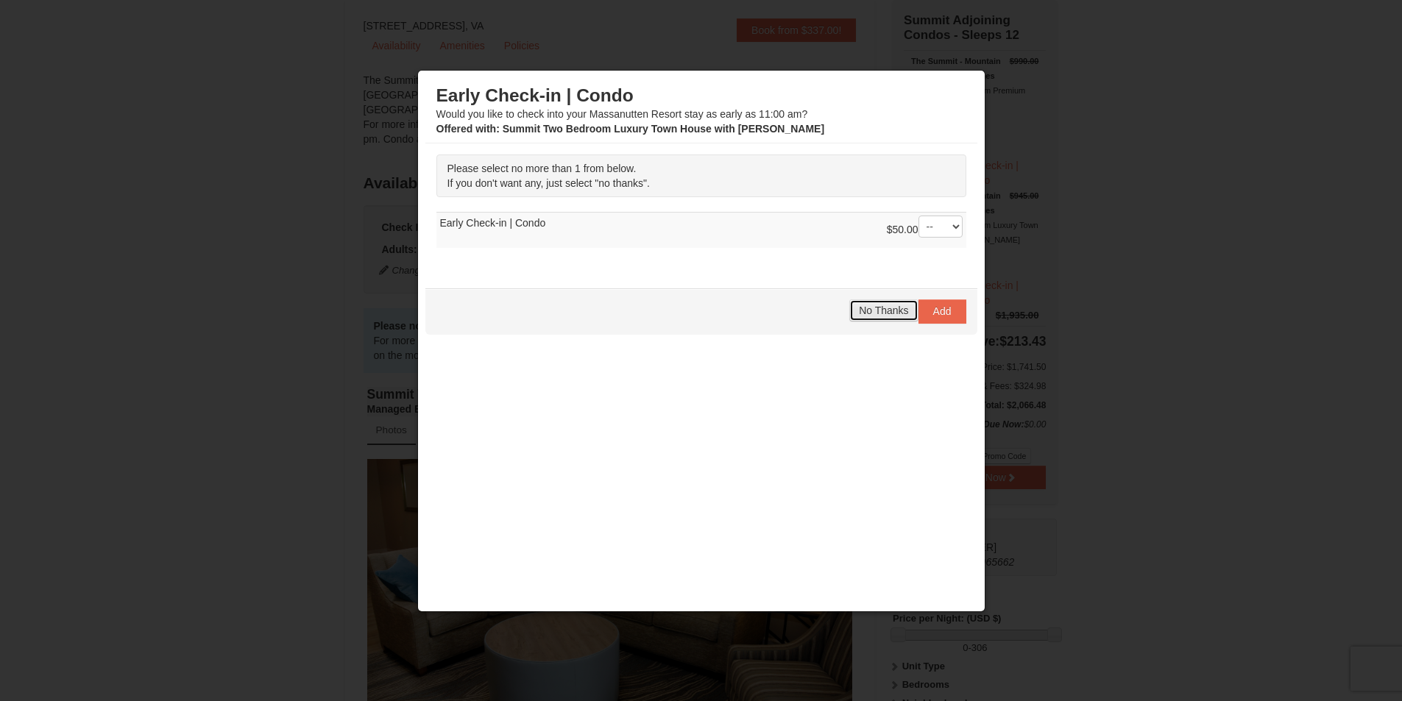
click at [896, 308] on span "No Thanks" at bounding box center [883, 311] width 49 height 12
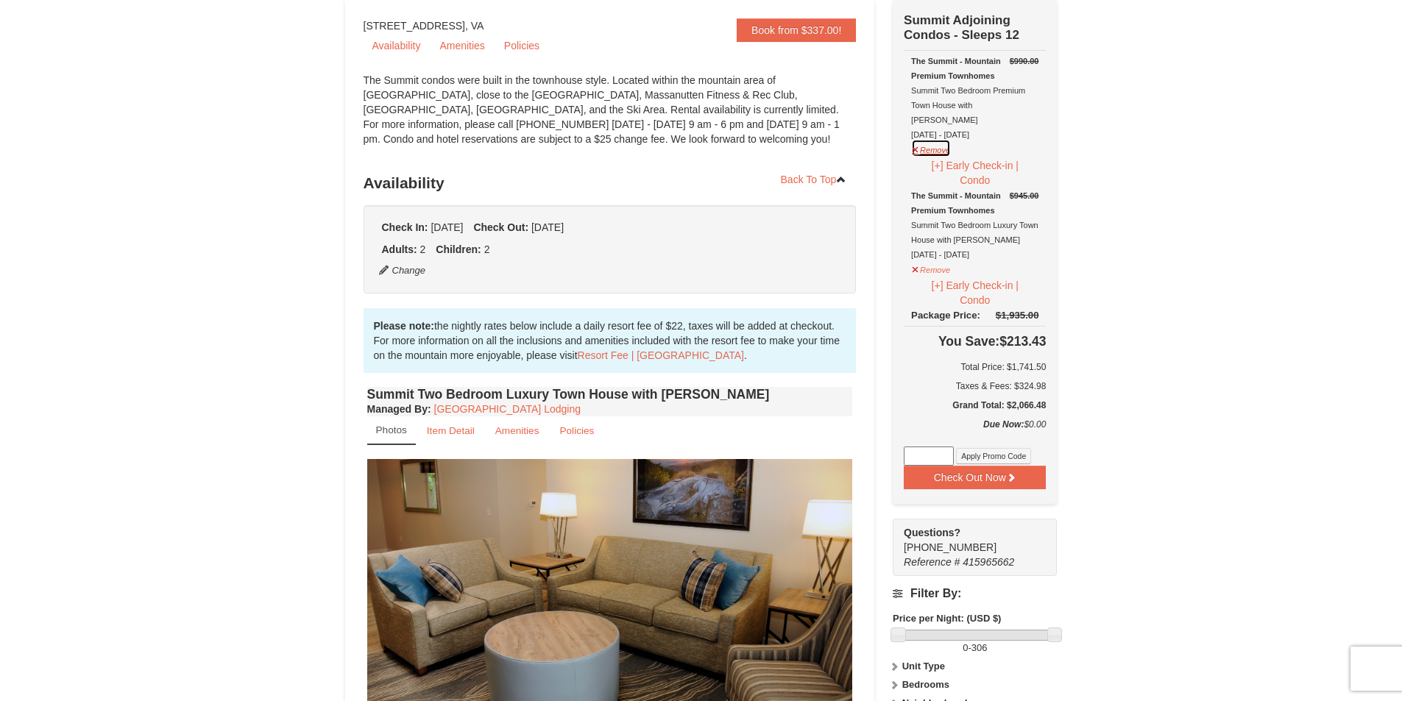
click at [932, 140] on button "Remove" at bounding box center [931, 148] width 40 height 18
click at [935, 259] on button "Remove" at bounding box center [931, 268] width 40 height 18
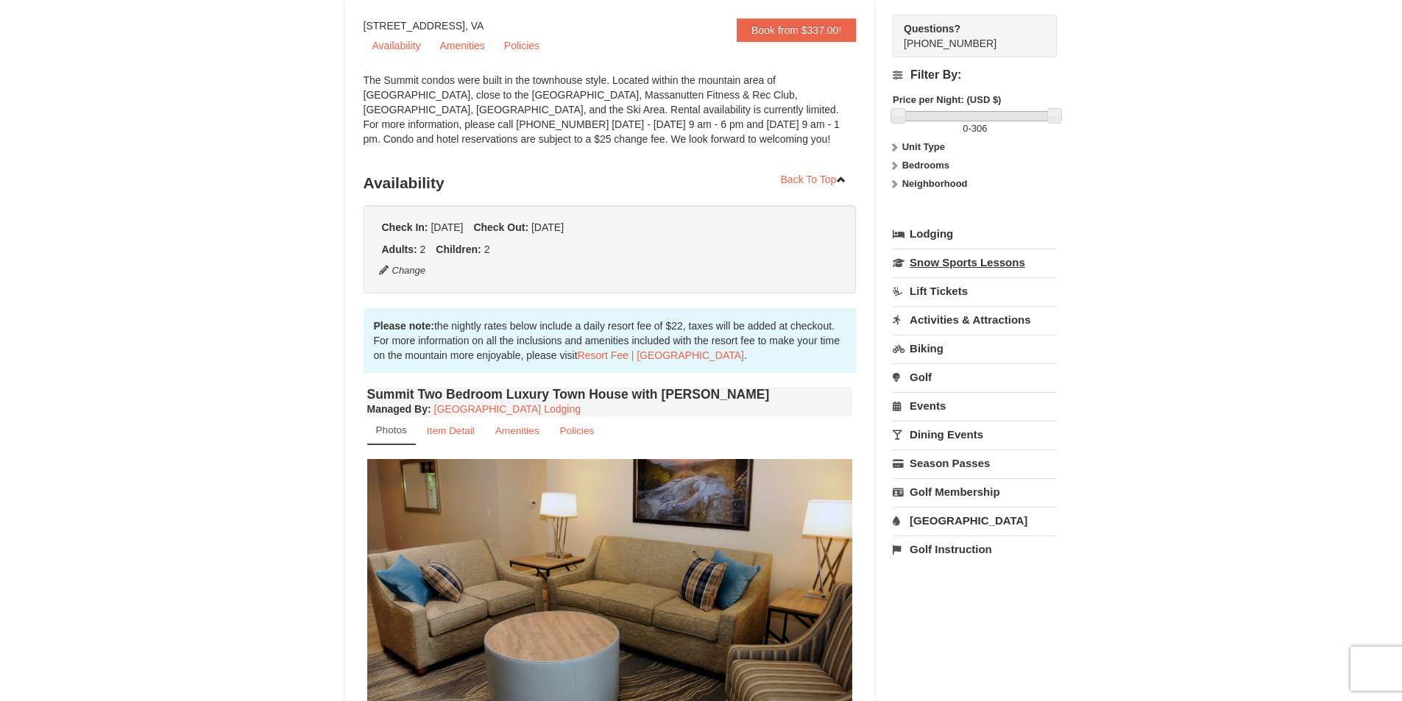
click at [1000, 272] on link "Snow Sports Lessons" at bounding box center [975, 262] width 164 height 27
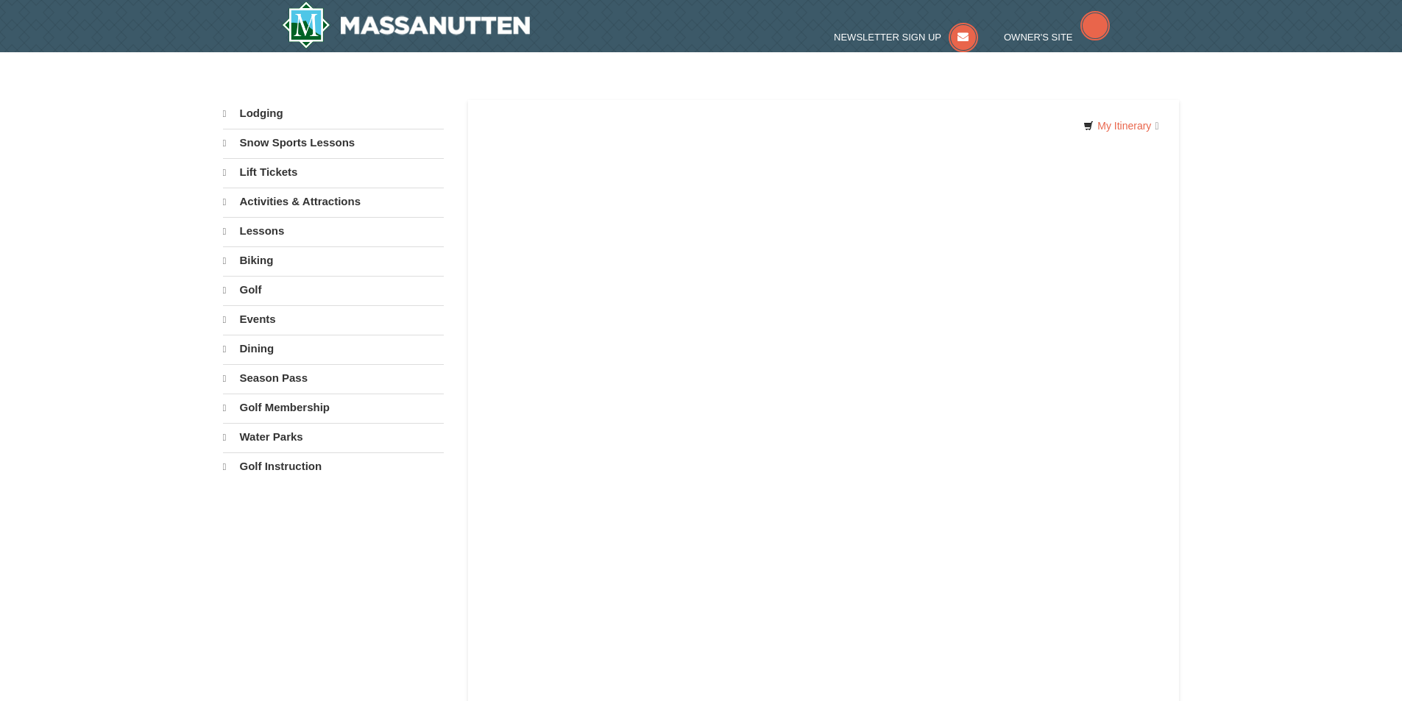
select select "9"
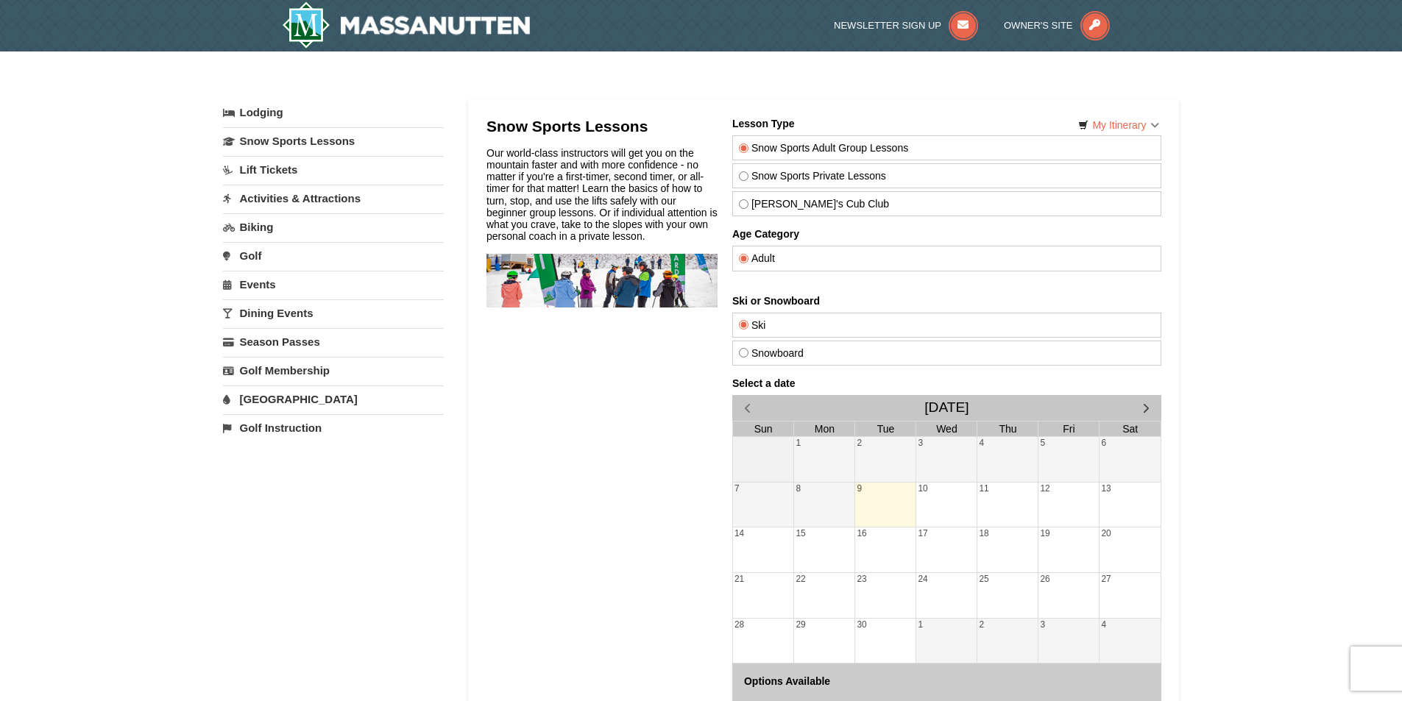
click at [801, 206] on label "Theo's Cub Club" at bounding box center [946, 204] width 416 height 12
click at [748, 206] on input "Theo's Cub Club" at bounding box center [743, 204] width 10 height 10
radio input "true"
click at [458, 21] on img at bounding box center [406, 24] width 249 height 47
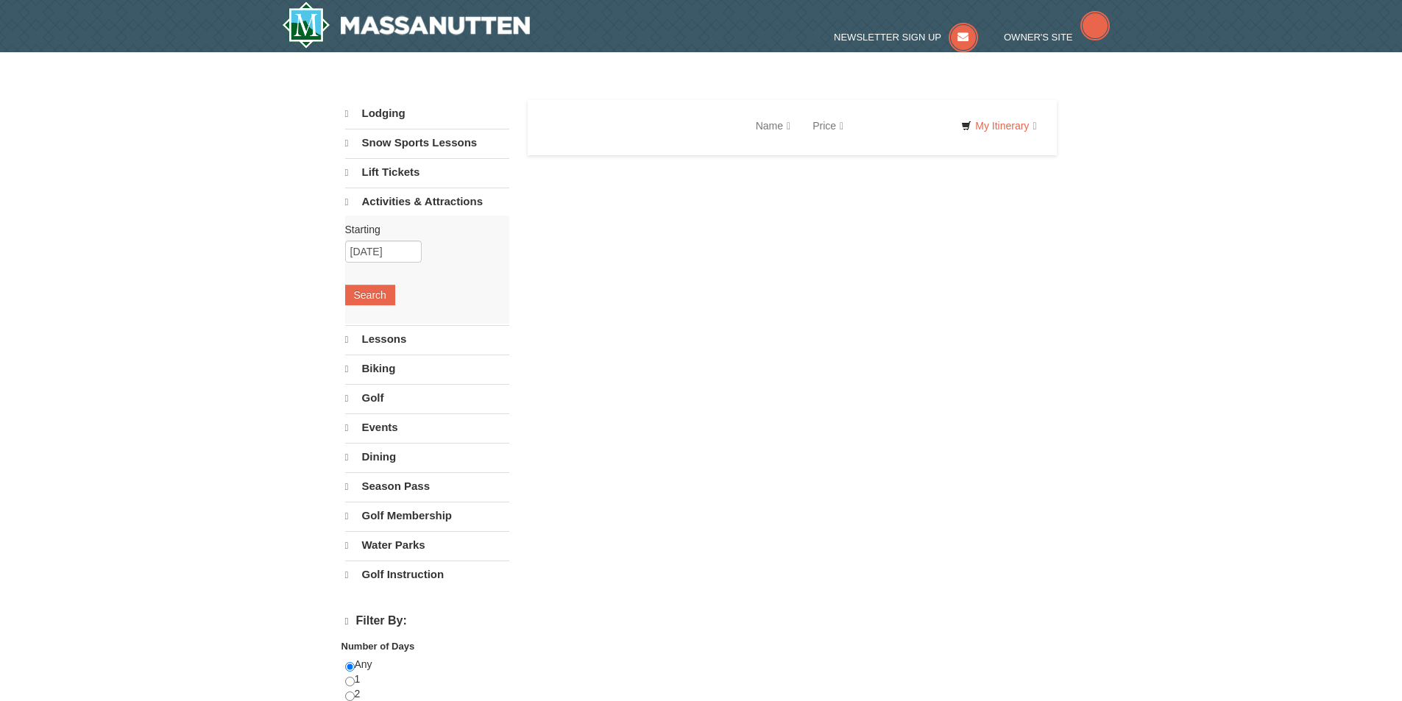
select select "9"
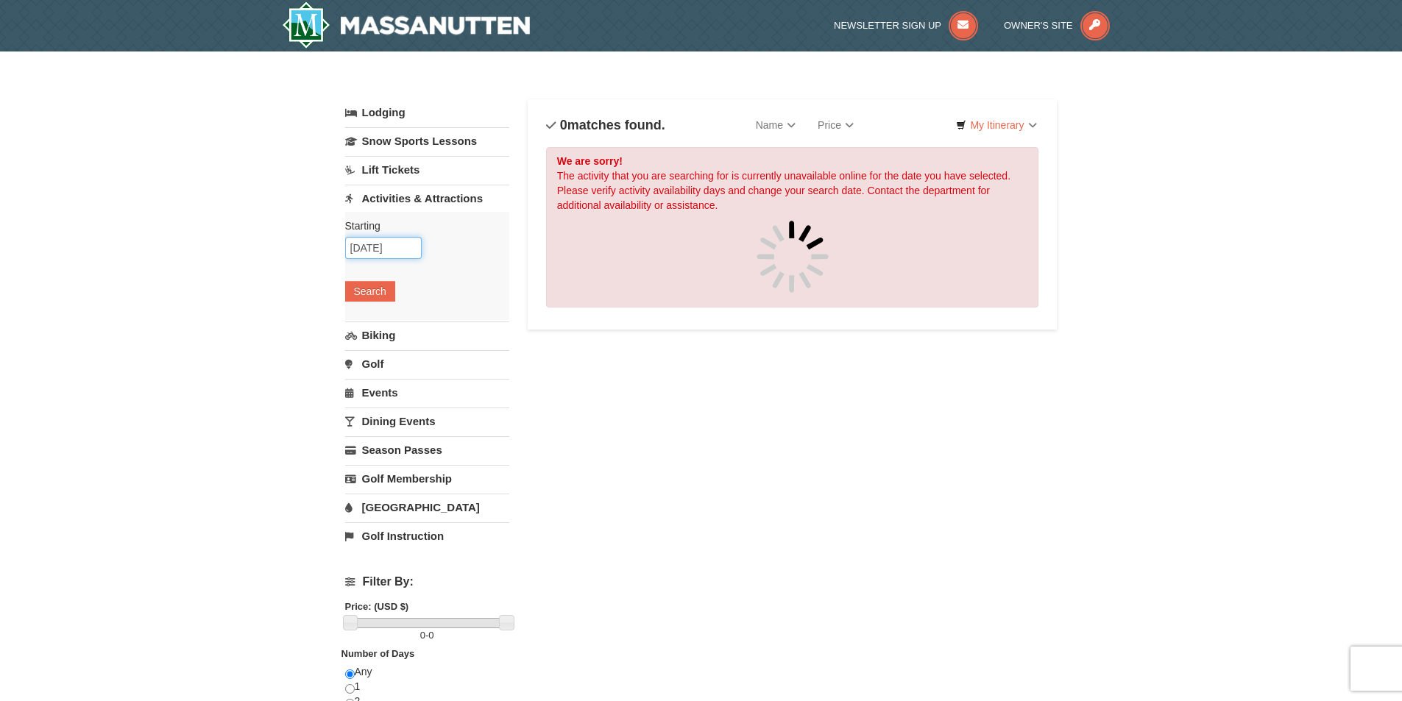
click at [400, 255] on input "[DATE]" at bounding box center [383, 248] width 77 height 22
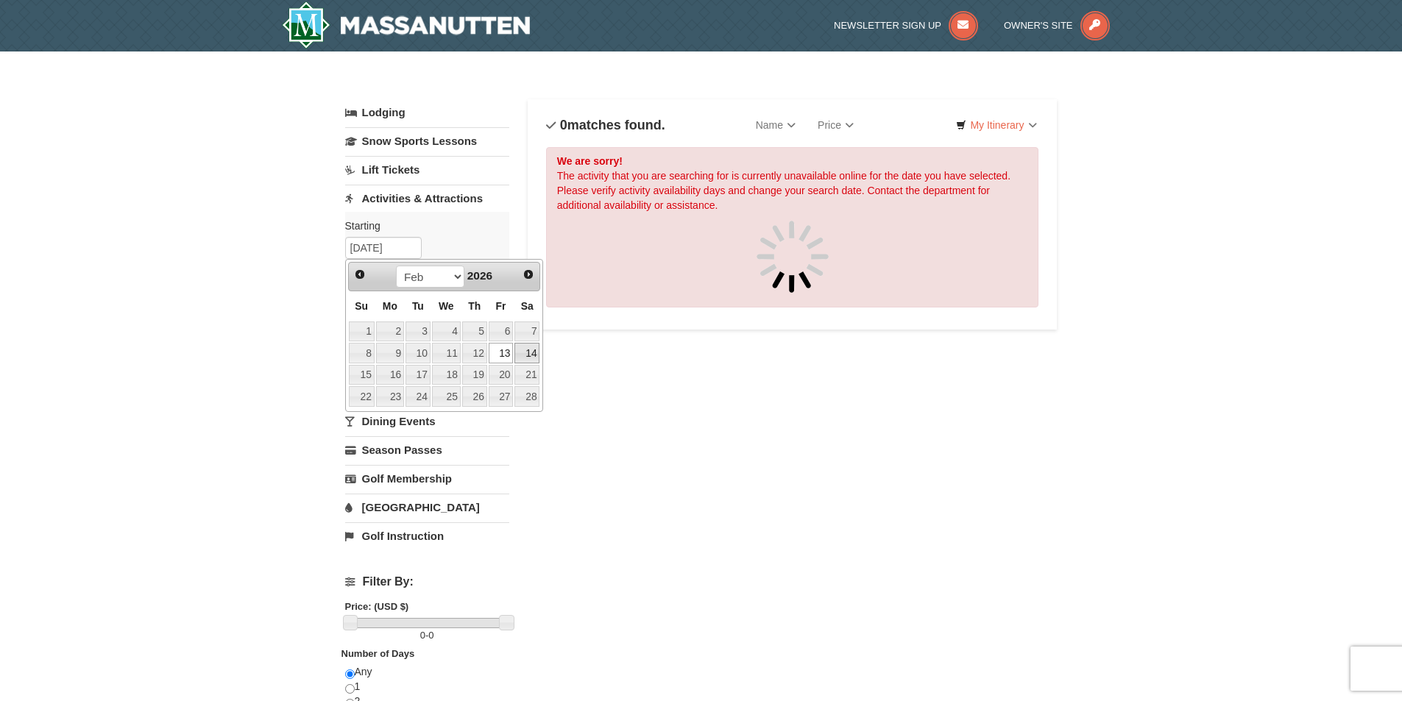
click at [535, 347] on link "14" at bounding box center [526, 353] width 25 height 21
type input "02/14/2026"
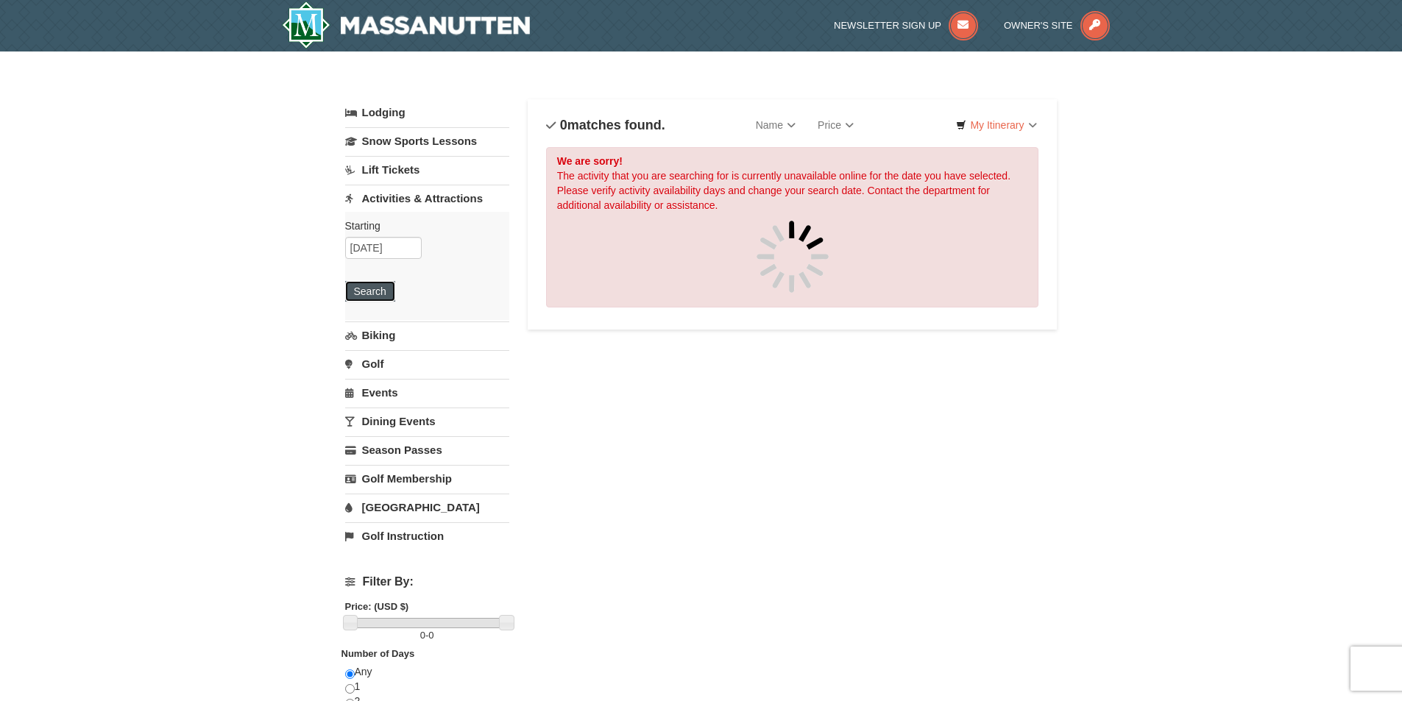
click at [367, 283] on button "Search" at bounding box center [370, 291] width 50 height 21
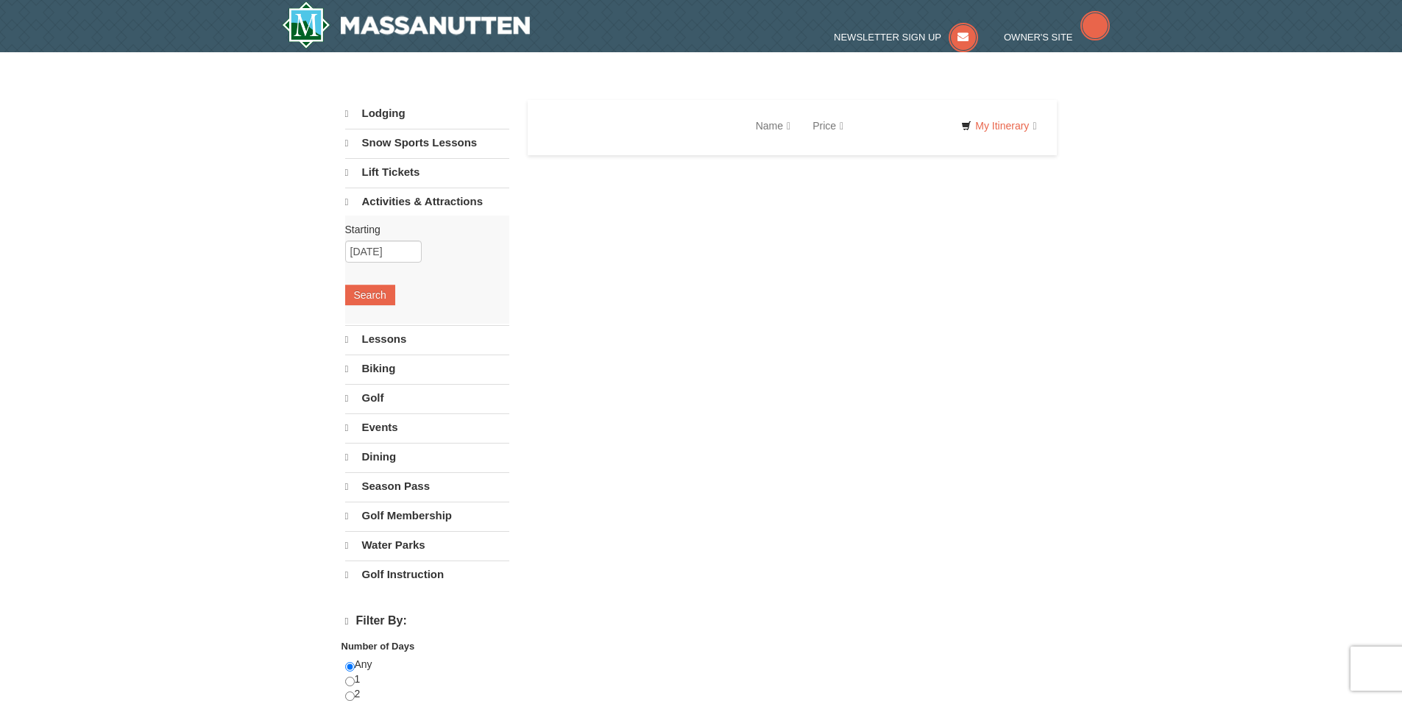
select select "9"
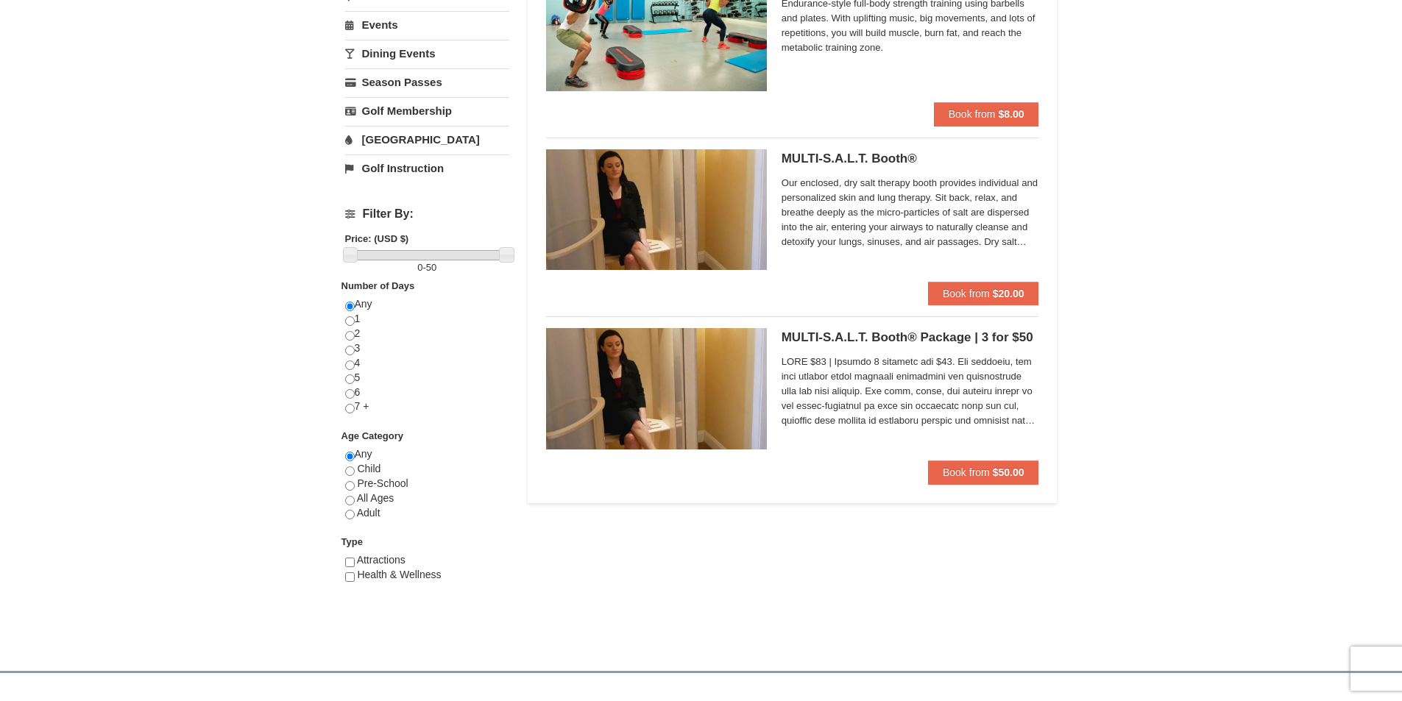
scroll to position [221, 0]
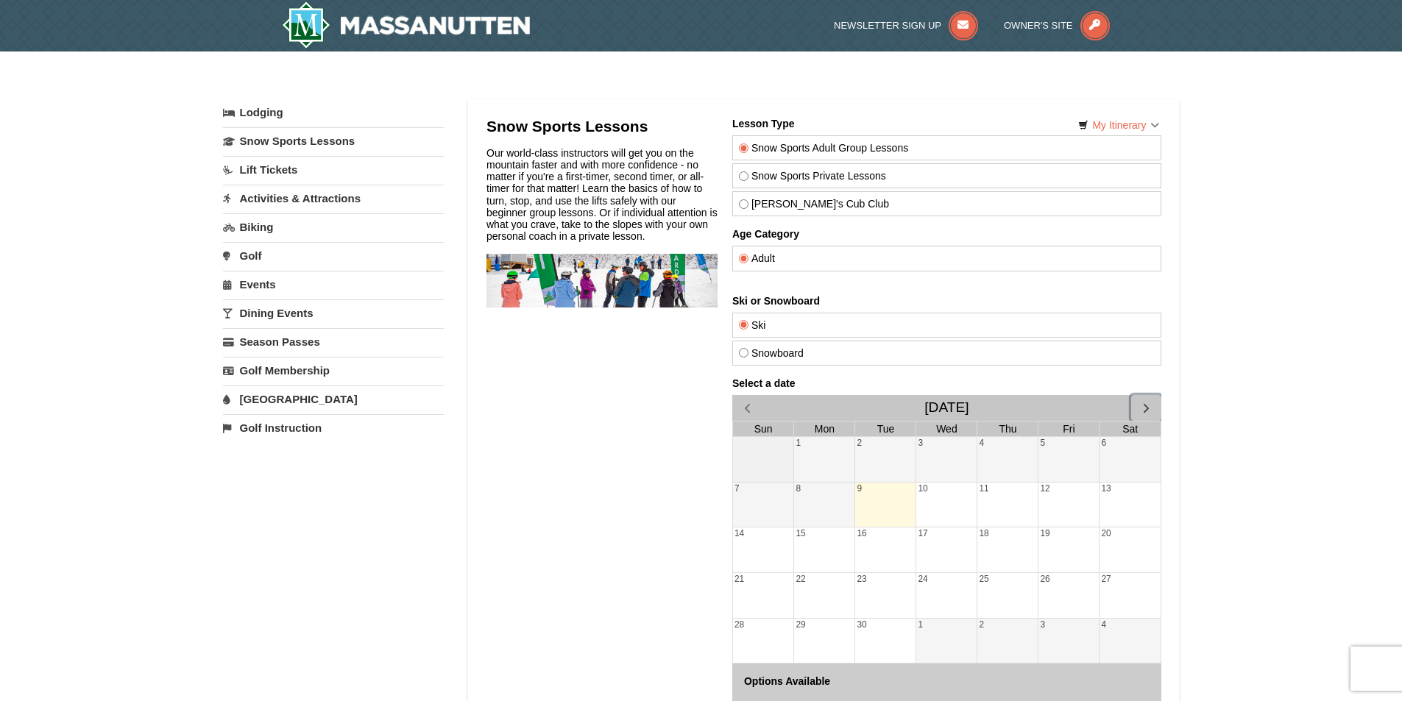
click at [1147, 406] on span "button" at bounding box center [1145, 407] width 15 height 15
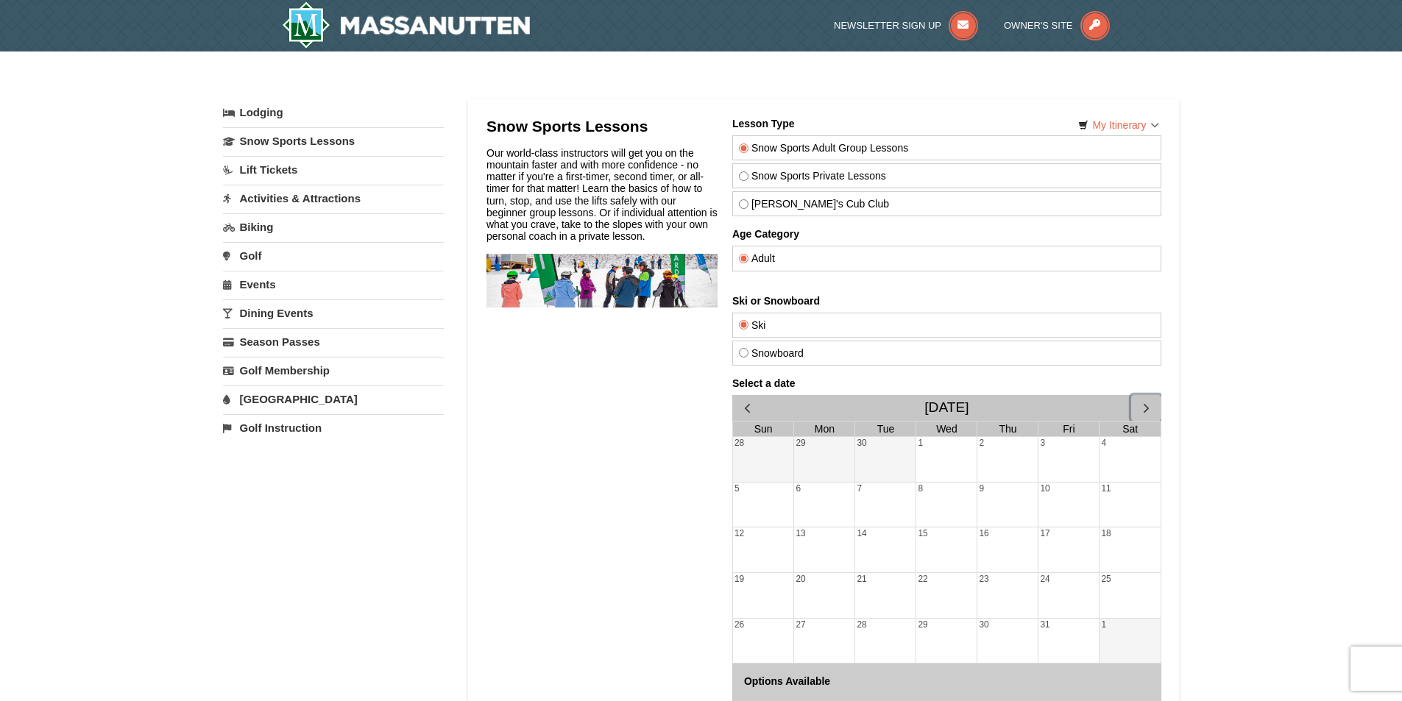
click at [1147, 406] on span "button" at bounding box center [1145, 407] width 15 height 15
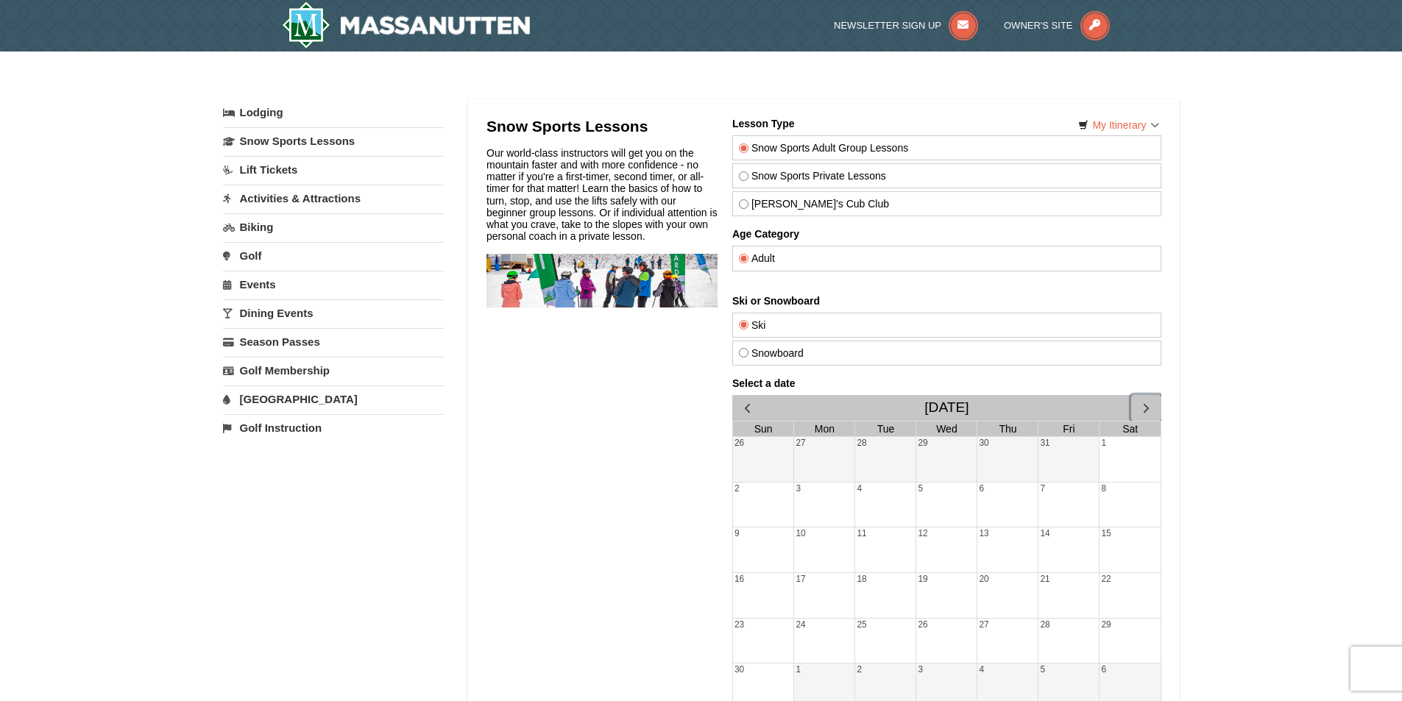
click at [1147, 406] on span "button" at bounding box center [1145, 407] width 15 height 15
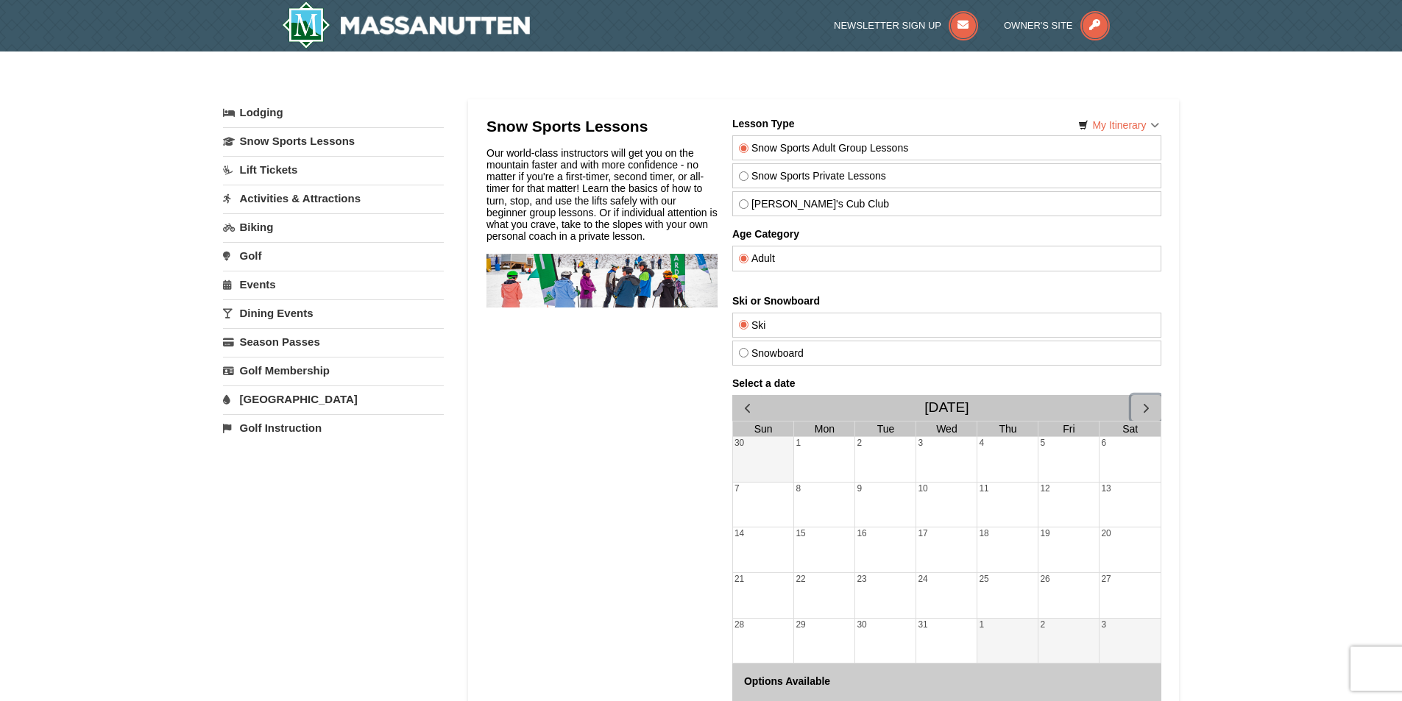
click at [1147, 406] on span "button" at bounding box center [1145, 407] width 15 height 15
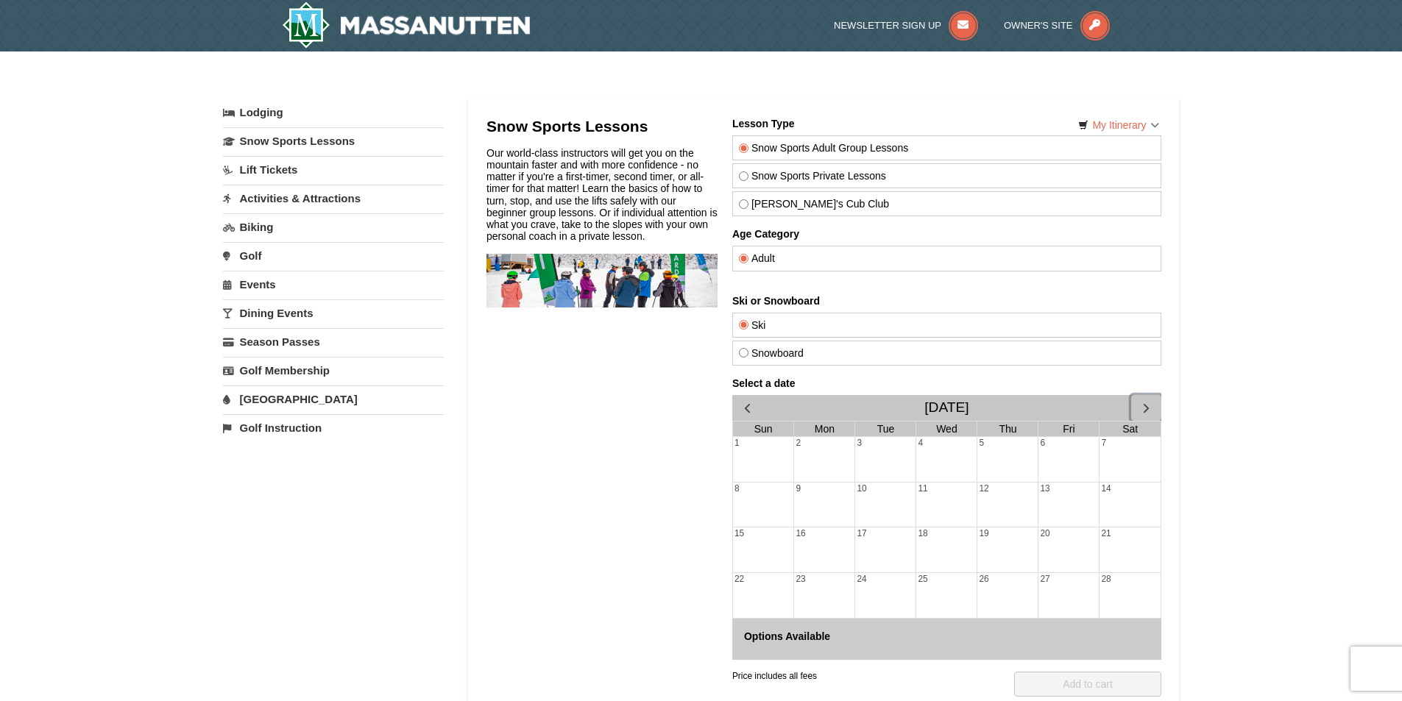
click at [1126, 503] on div "14" at bounding box center [1129, 505] width 61 height 45
click at [745, 202] on input "Theo's Cub Club" at bounding box center [743, 204] width 10 height 10
radio input "true"
click at [1106, 490] on div "14" at bounding box center [1129, 505] width 61 height 45
click at [745, 405] on span "button" at bounding box center [746, 407] width 15 height 15
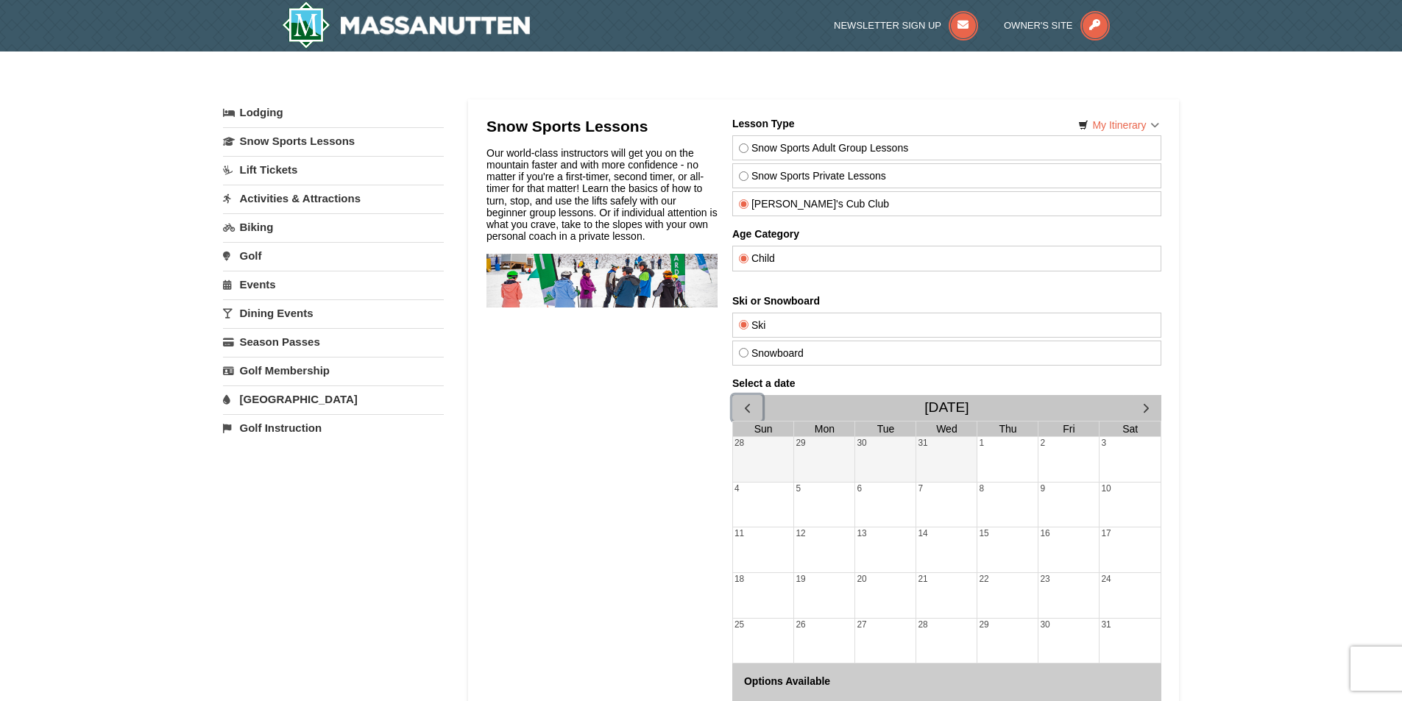
click at [745, 405] on span "button" at bounding box center [746, 407] width 15 height 15
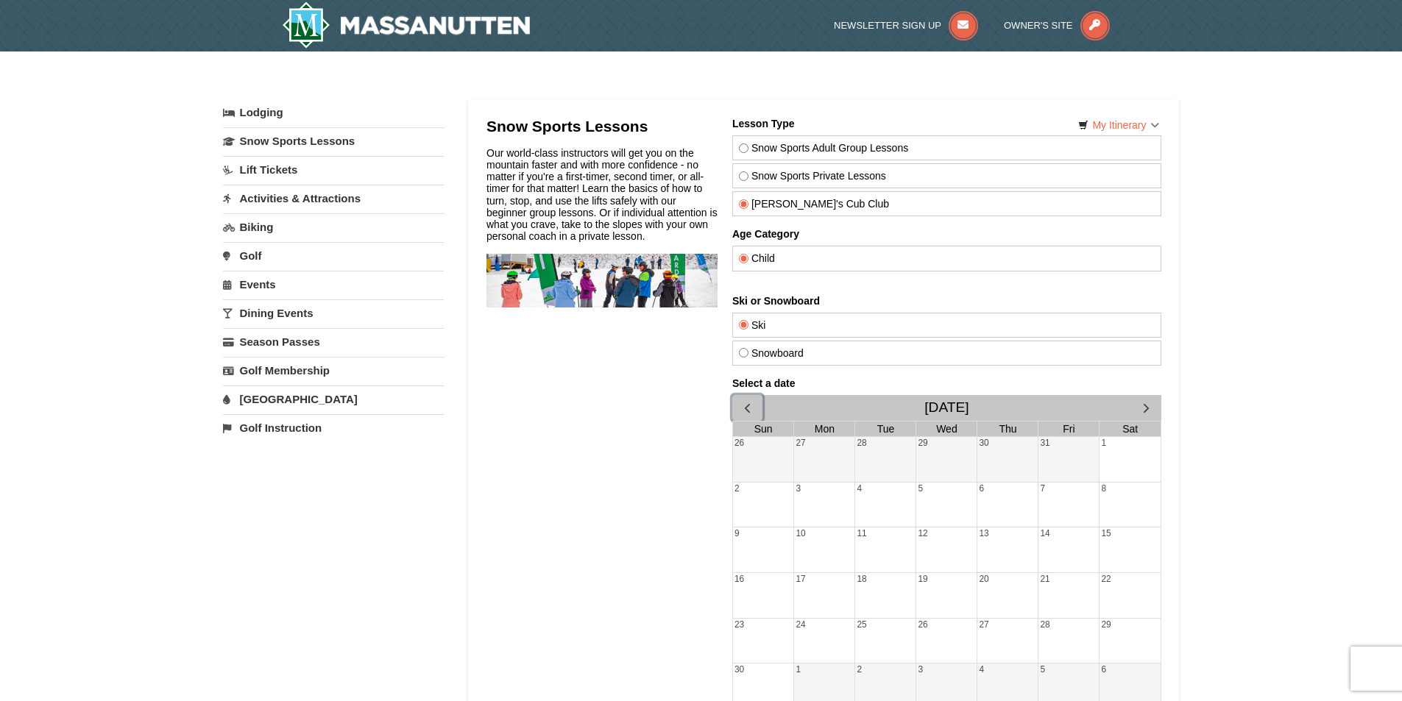
click at [745, 405] on span "button" at bounding box center [746, 407] width 15 height 15
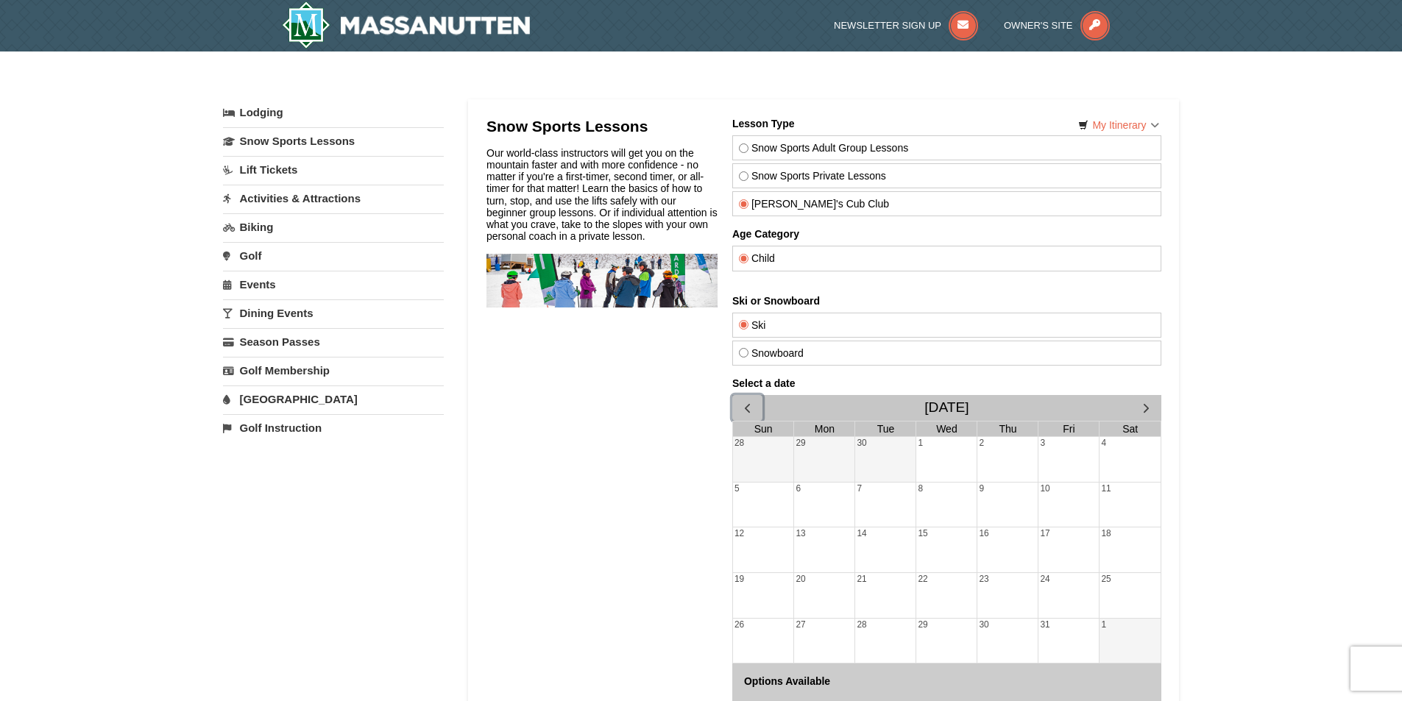
click at [745, 405] on span "button" at bounding box center [746, 407] width 15 height 15
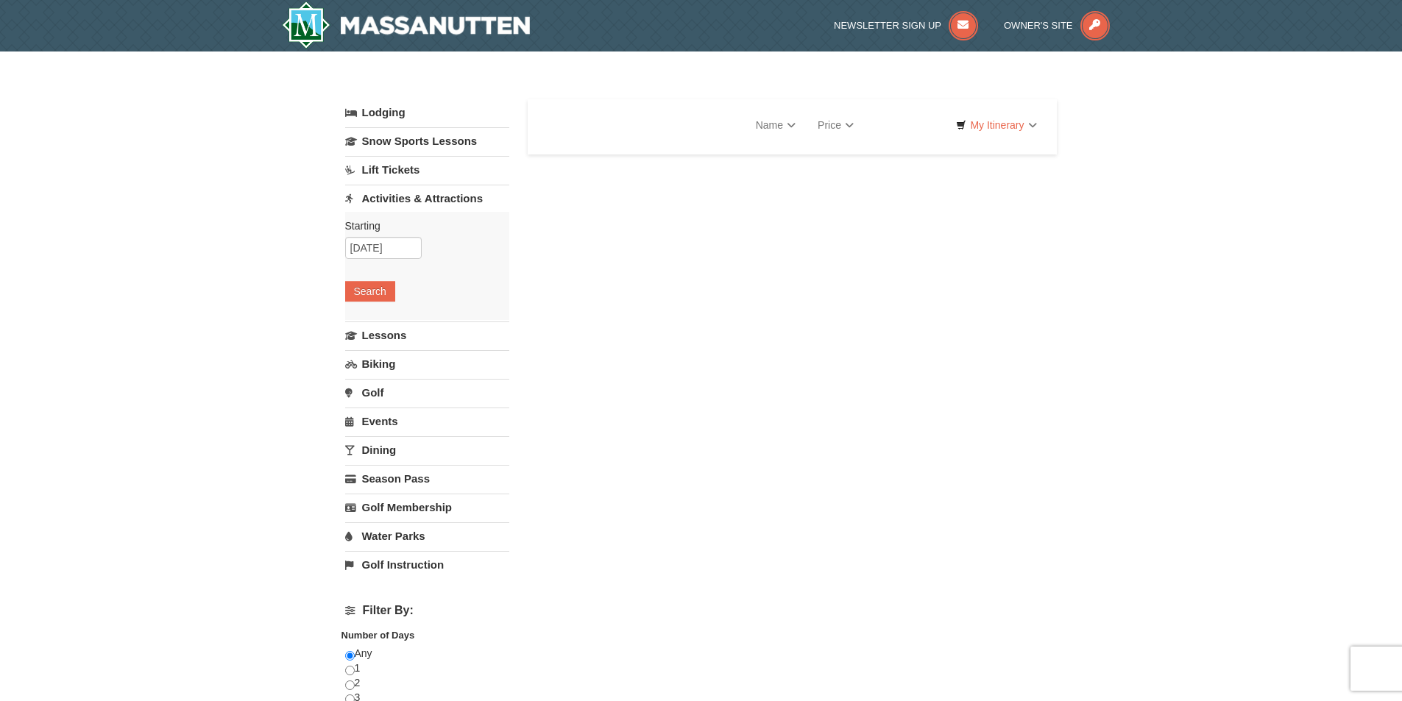
select select "9"
